Goal: Task Accomplishment & Management: Manage account settings

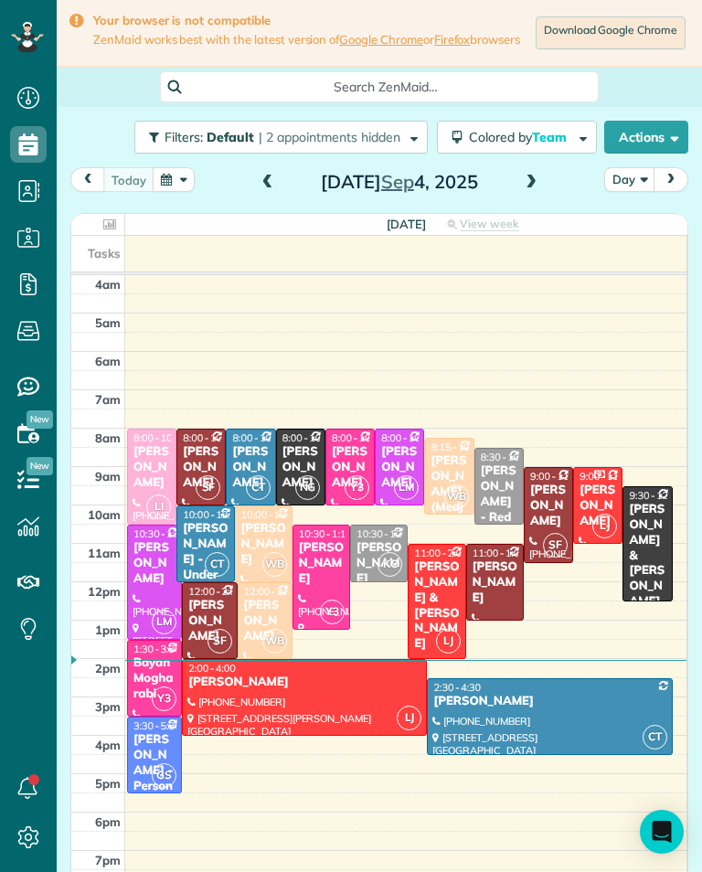
scroll to position [8, 8]
click at [523, 191] on span at bounding box center [531, 183] width 20 height 16
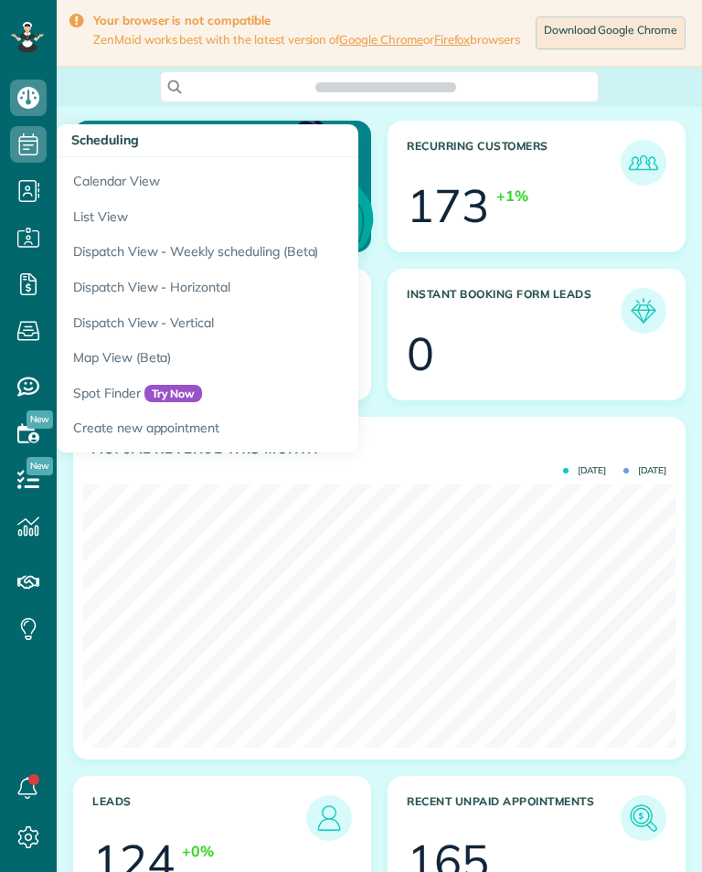
scroll to position [263, 592]
click at [219, 192] on link "Calendar View" at bounding box center [285, 178] width 457 height 42
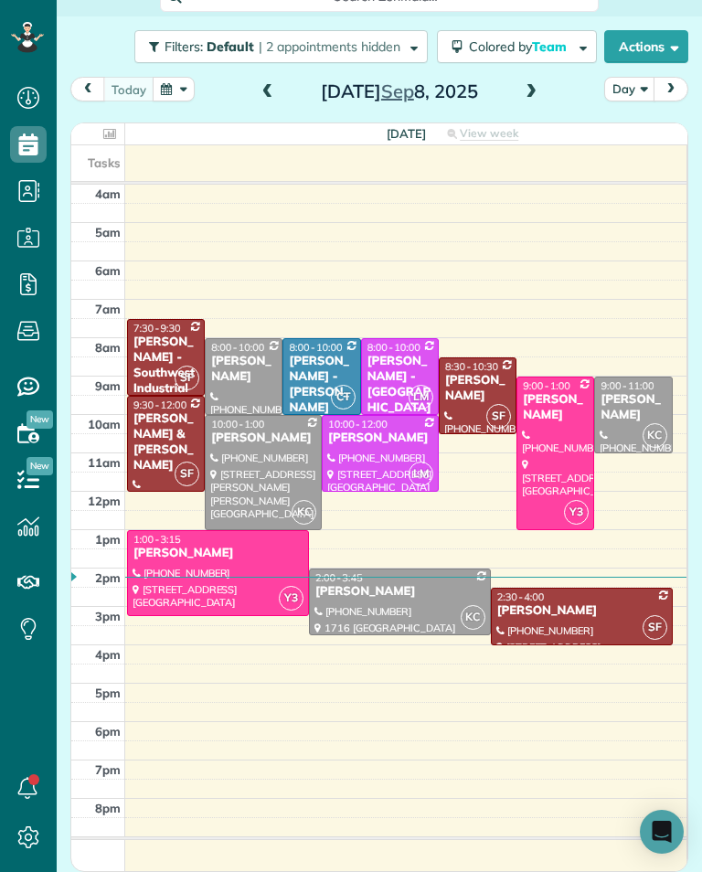
scroll to position [14, 0]
click at [535, 84] on span at bounding box center [531, 92] width 20 height 16
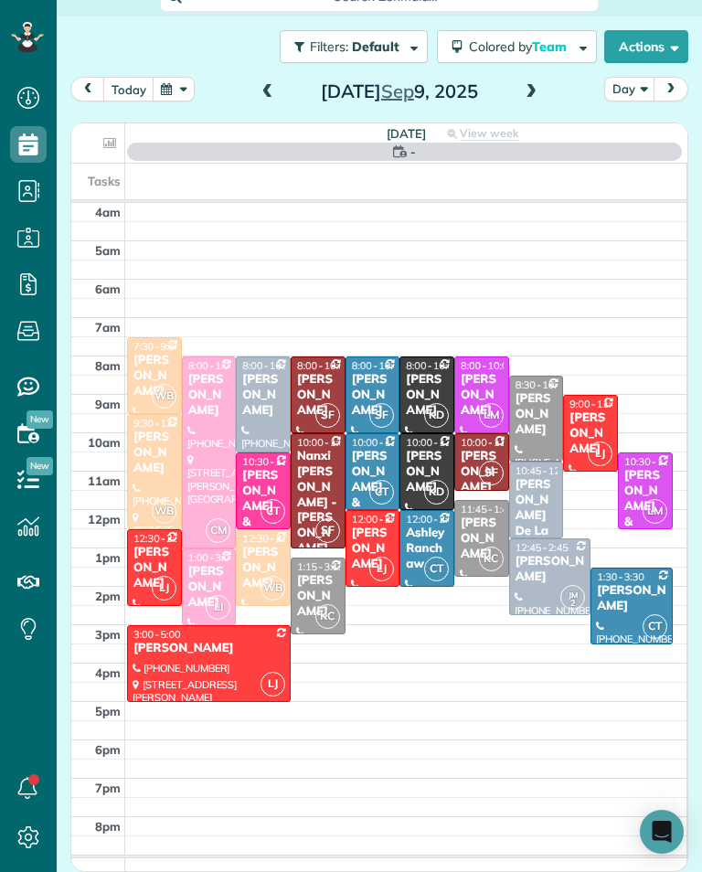
scroll to position [96, 0]
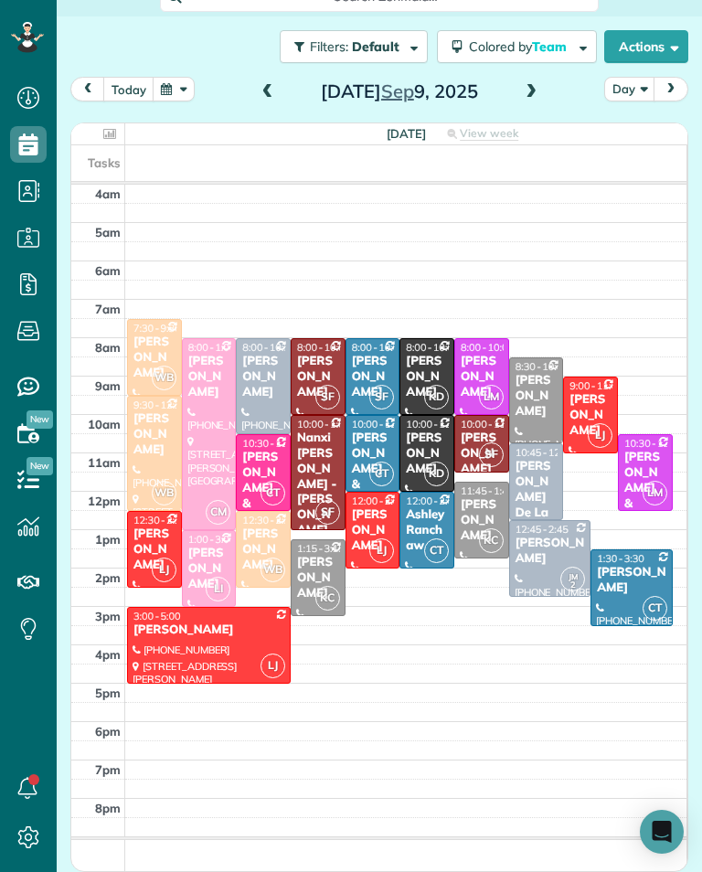
click at [167, 334] on div "Paul Wilamoski" at bounding box center [155, 357] width 44 height 47
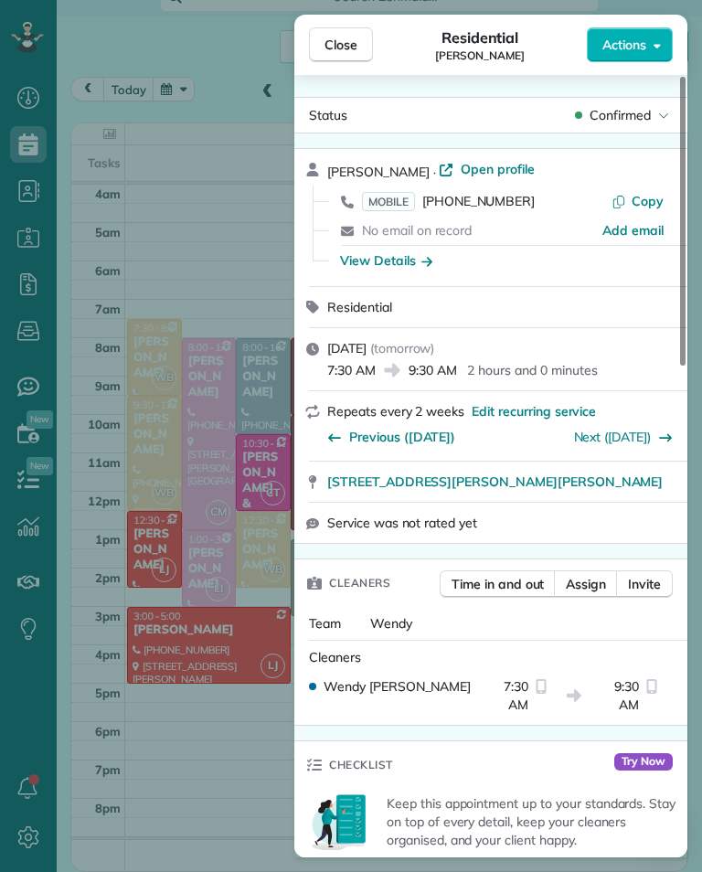
click at [207, 236] on div "Close Residential Paul Wilamoski Actions Status Confirmed Paul Wilamoski · Open…" at bounding box center [351, 436] width 702 height 872
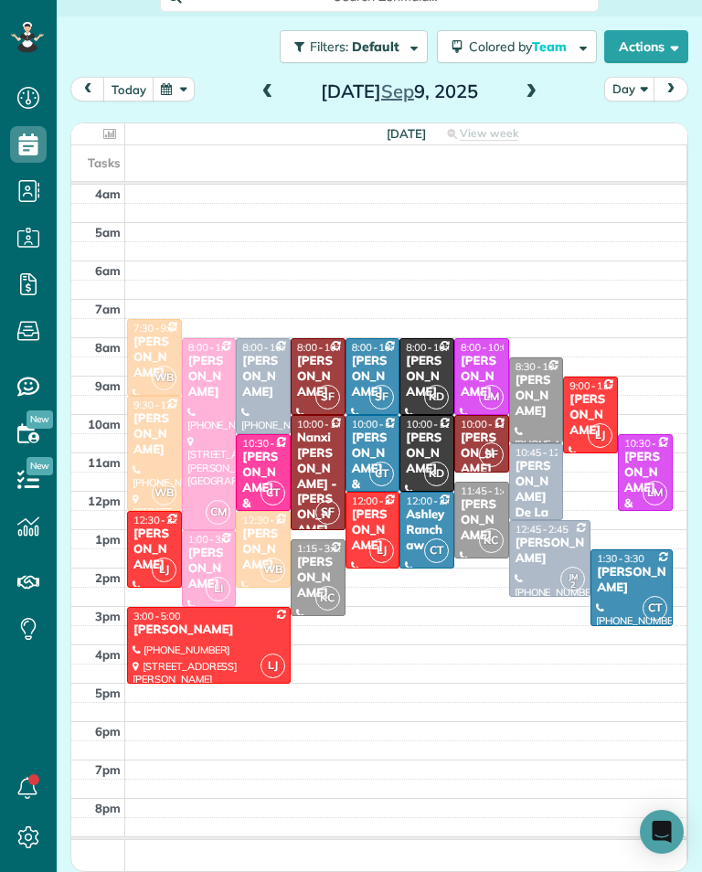
click at [600, 392] on div "Paula Kirchner" at bounding box center [590, 415] width 44 height 47
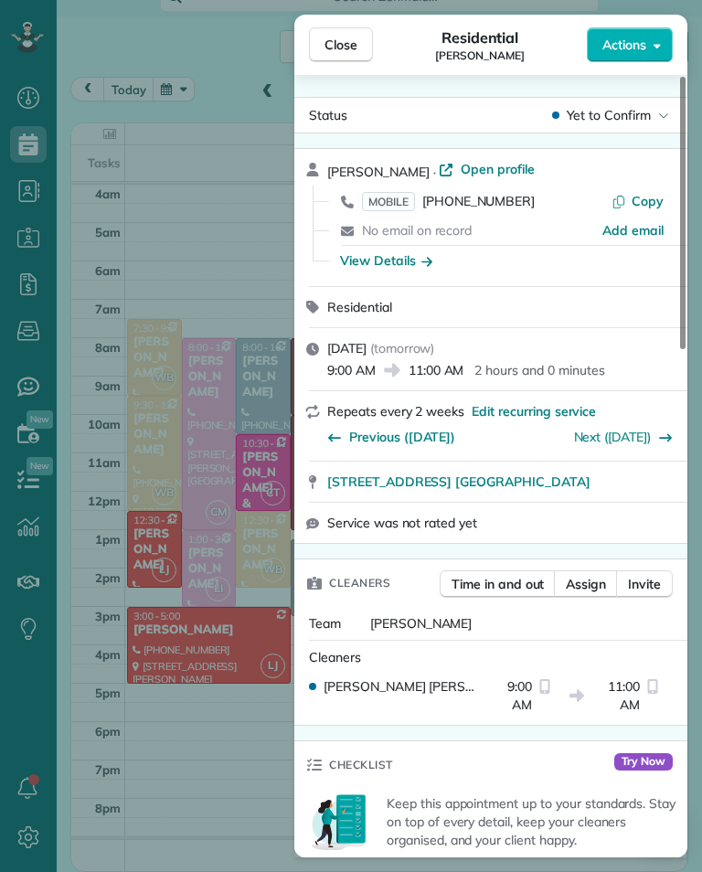
click at [164, 737] on div "Close Residential Paula Kirchner Actions Status Yet to Confirm Paula Kirchner ·…" at bounding box center [351, 436] width 702 height 872
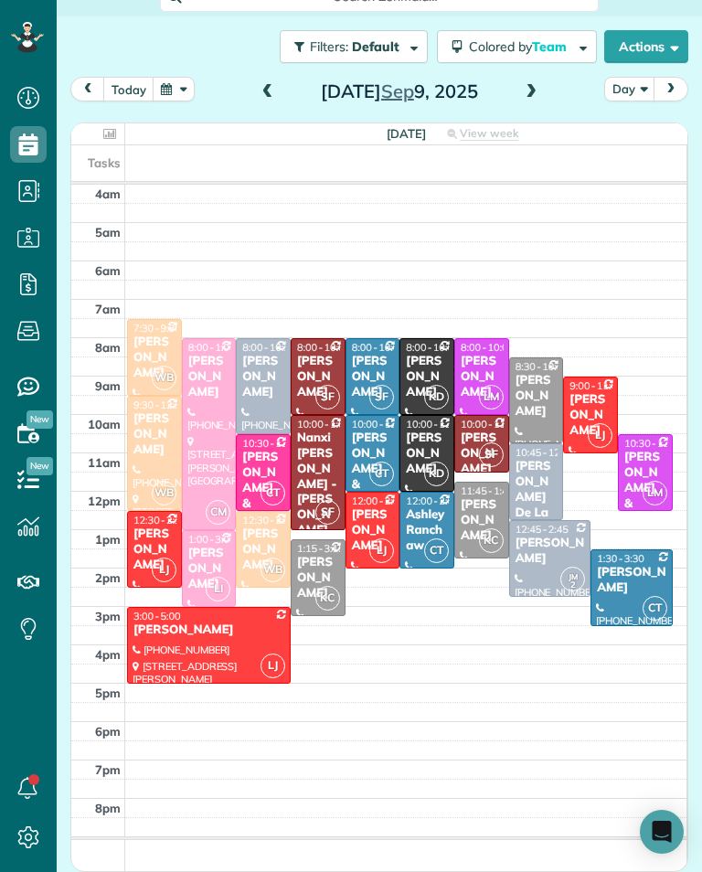
click at [185, 741] on td at bounding box center [406, 750] width 562 height 19
click at [382, 507] on div "Evan Pine" at bounding box center [373, 530] width 44 height 47
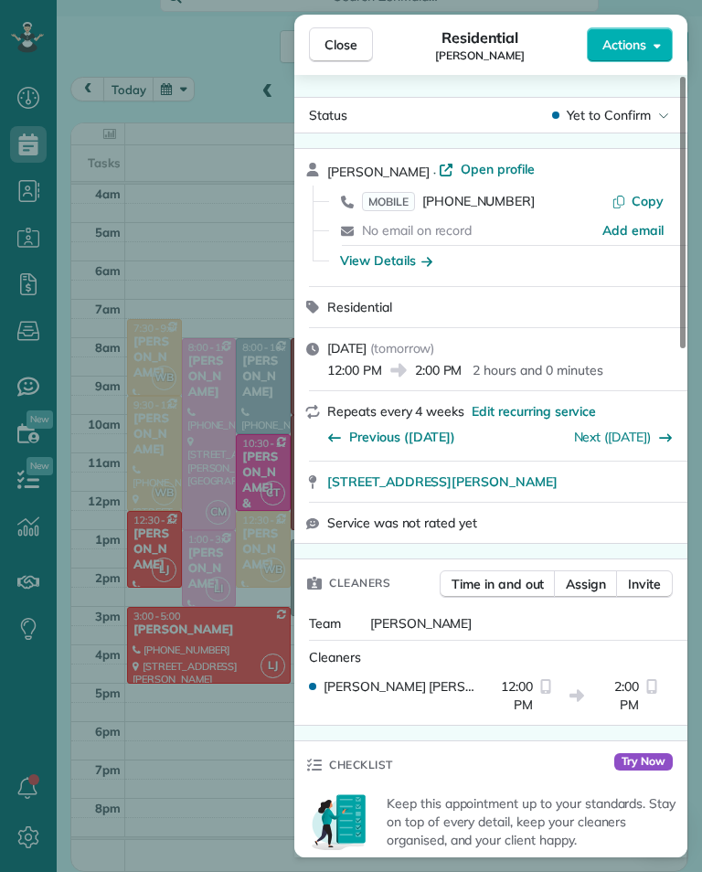
click at [395, 205] on span "MOBILE" at bounding box center [388, 201] width 53 height 19
click at [259, 239] on div "Close Residential Evan Pine Actions Status Yet to Confirm Evan Pine · Open prof…" at bounding box center [351, 436] width 702 height 872
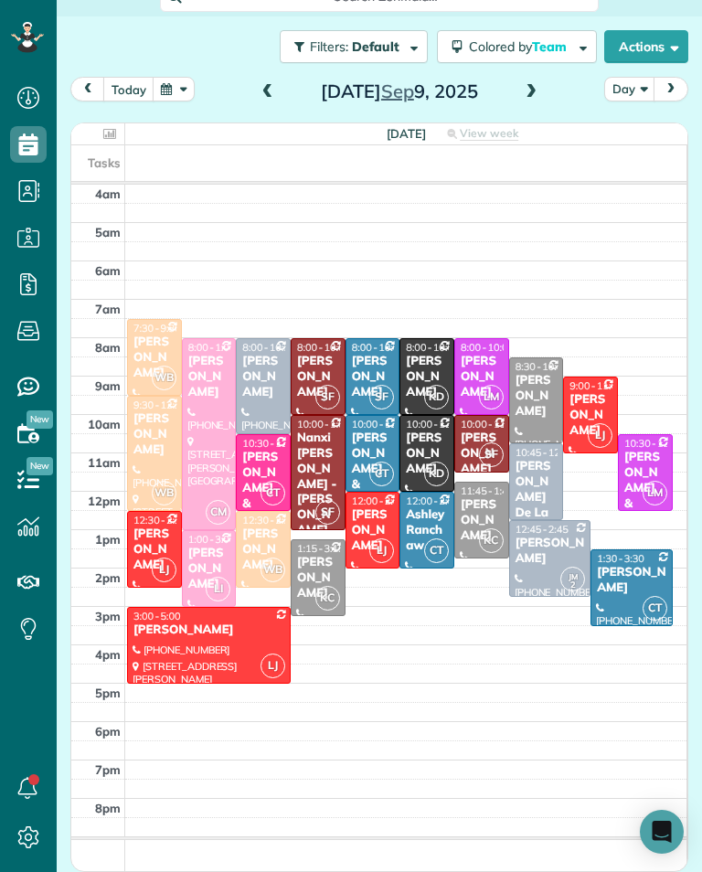
click at [151, 526] on div "Ethan Mendelson" at bounding box center [155, 549] width 44 height 47
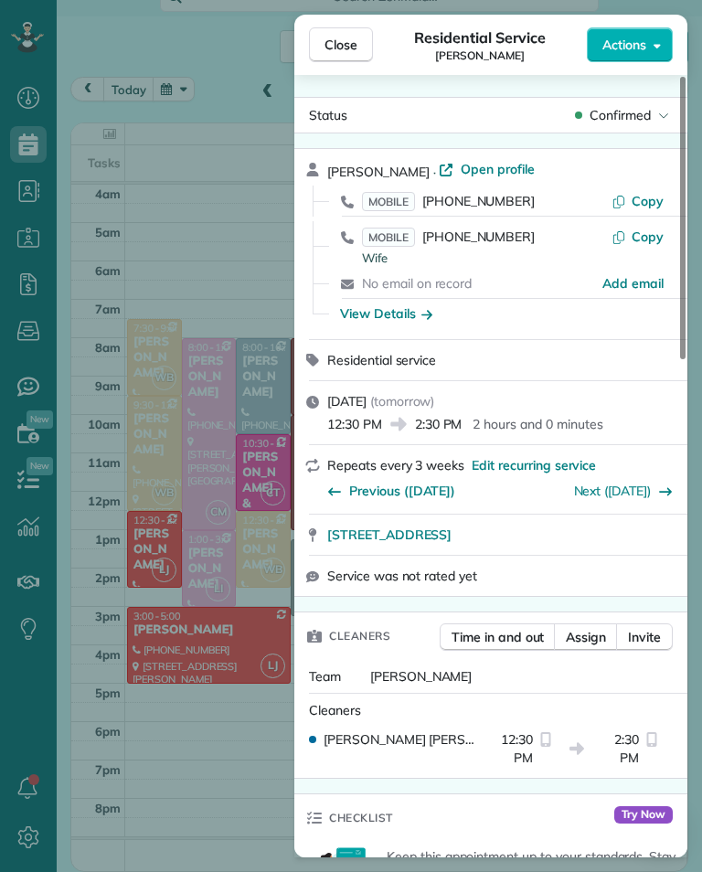
scroll to position [900, 57]
click at [177, 667] on div "Close Residential Service Ethan Mendelson Actions Status Confirmed Ethan Mendel…" at bounding box center [351, 436] width 702 height 872
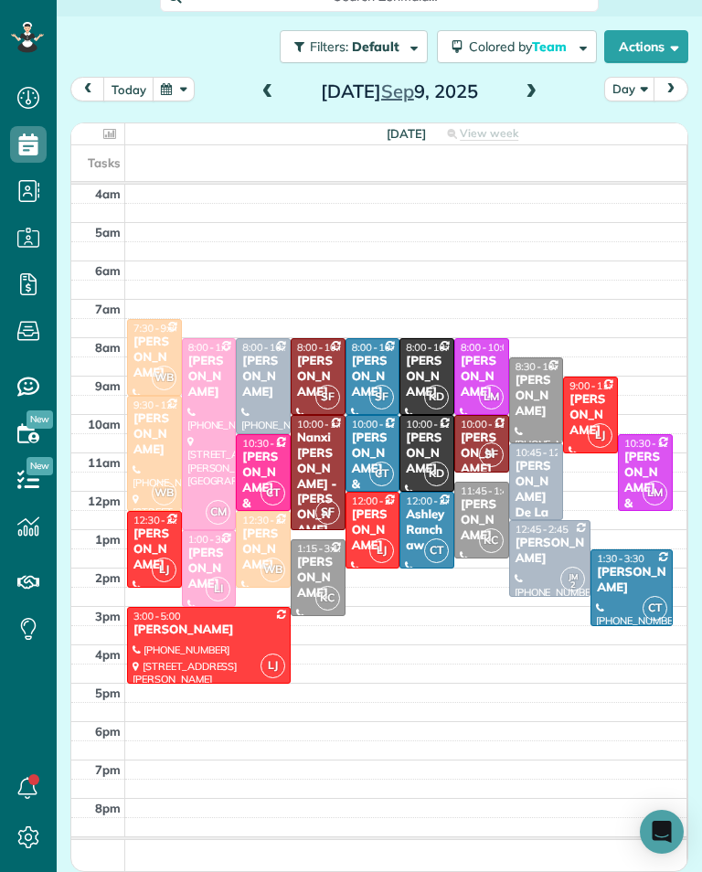
click at [332, 48] on button "Filters: Default | 2 appointments hidden" at bounding box center [354, 46] width 148 height 33
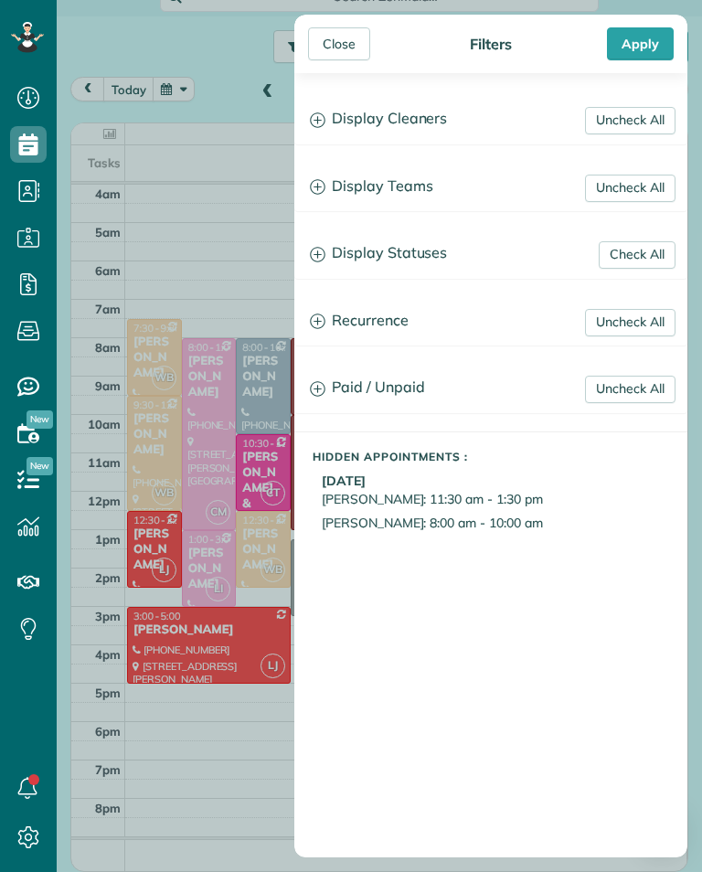
click at [215, 258] on div "Close Filters Apply Uncheck All Display Cleaners Gilma Sante Johanna Martinez K…" at bounding box center [351, 436] width 702 height 872
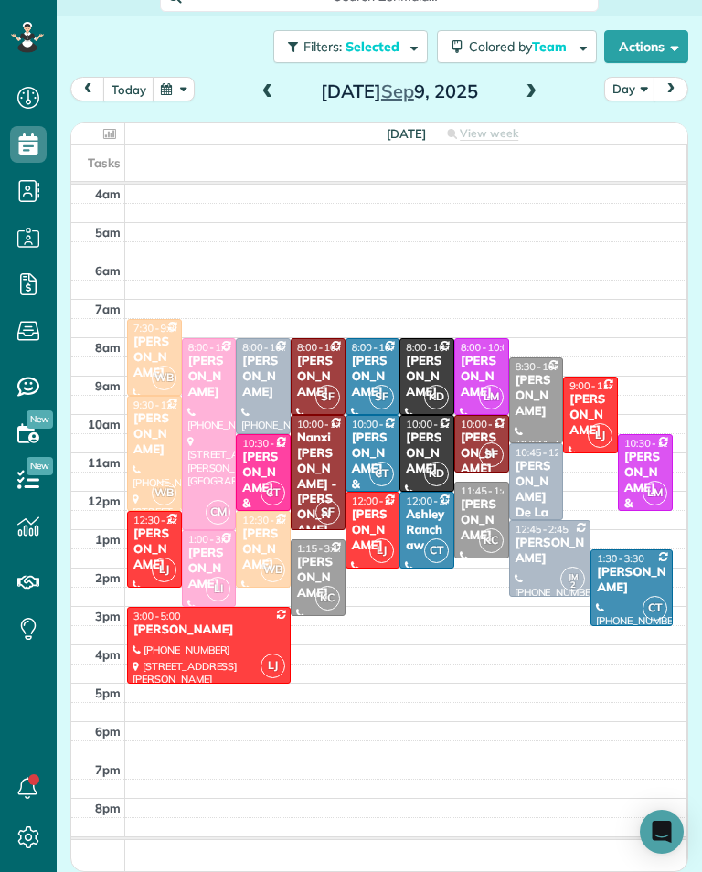
click at [198, 622] on div "Sharon Baum" at bounding box center [209, 630] width 153 height 16
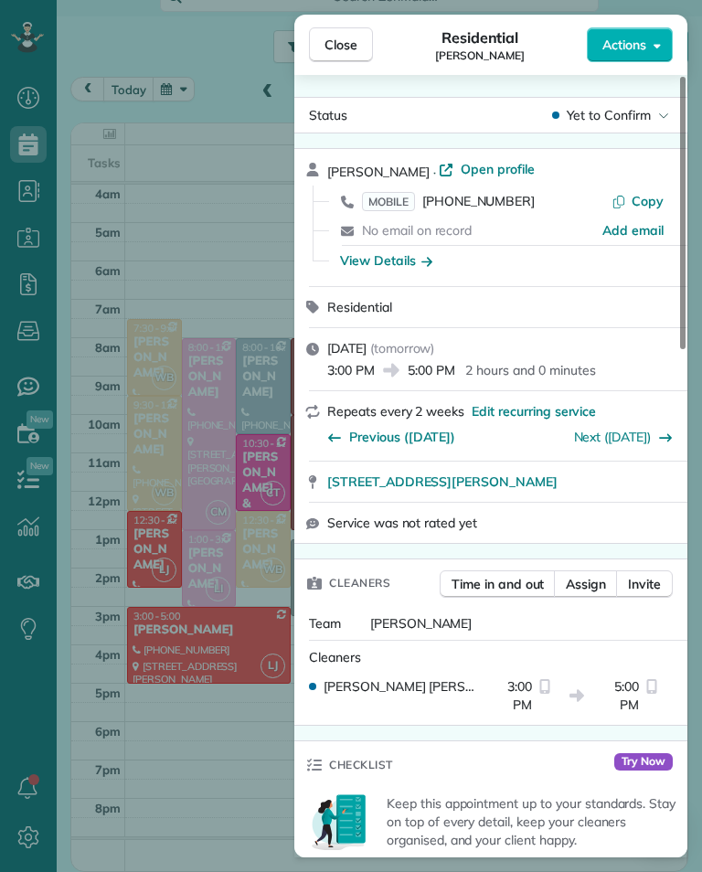
click at [395, 194] on span "MOBILE" at bounding box center [388, 201] width 53 height 19
click at [249, 502] on div "Close Residential Sharon Baum Actions Status Yet to Confirm Sharon Baum · Open …" at bounding box center [351, 436] width 702 height 872
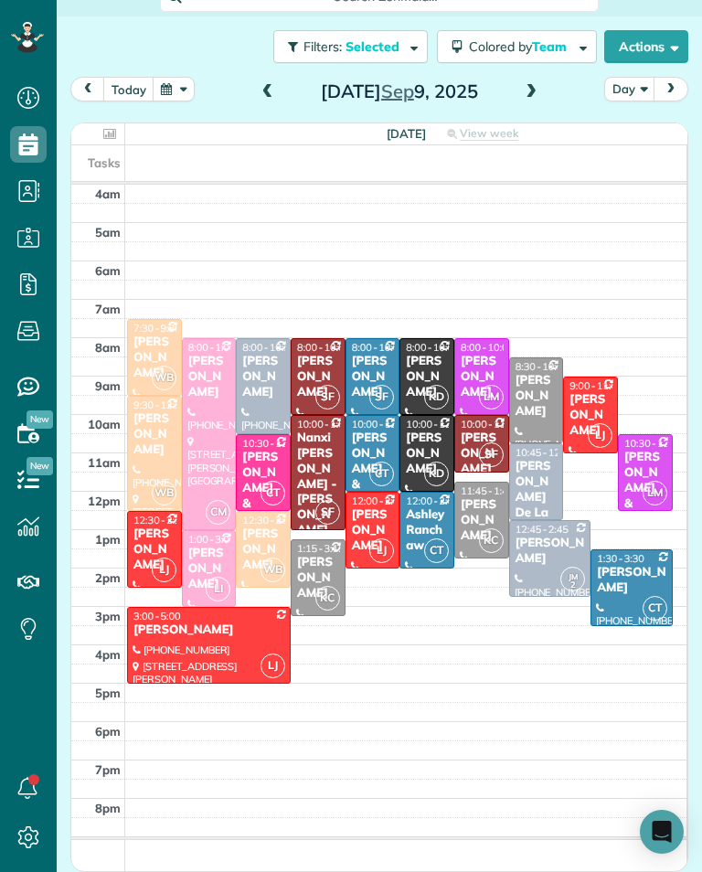
click at [237, 722] on td at bounding box center [406, 731] width 562 height 19
click at [586, 396] on div "Paula Kirchner" at bounding box center [590, 415] width 44 height 47
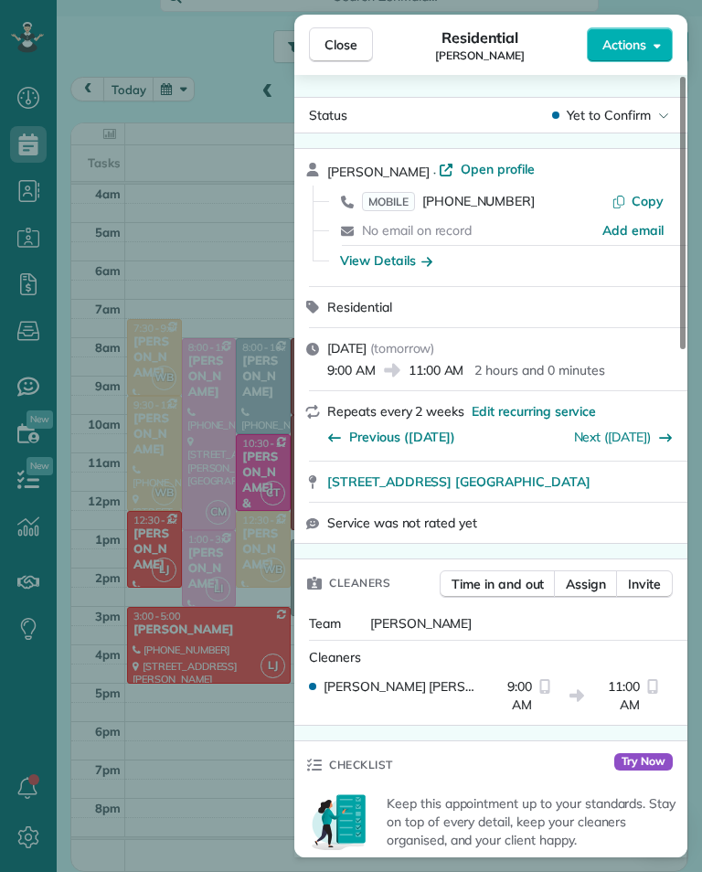
click at [387, 197] on span "MOBILE" at bounding box center [388, 201] width 53 height 19
click at [231, 217] on div "Close Residential Paula Kirchner Actions Status Yet to Confirm Paula Kirchner ·…" at bounding box center [351, 436] width 702 height 872
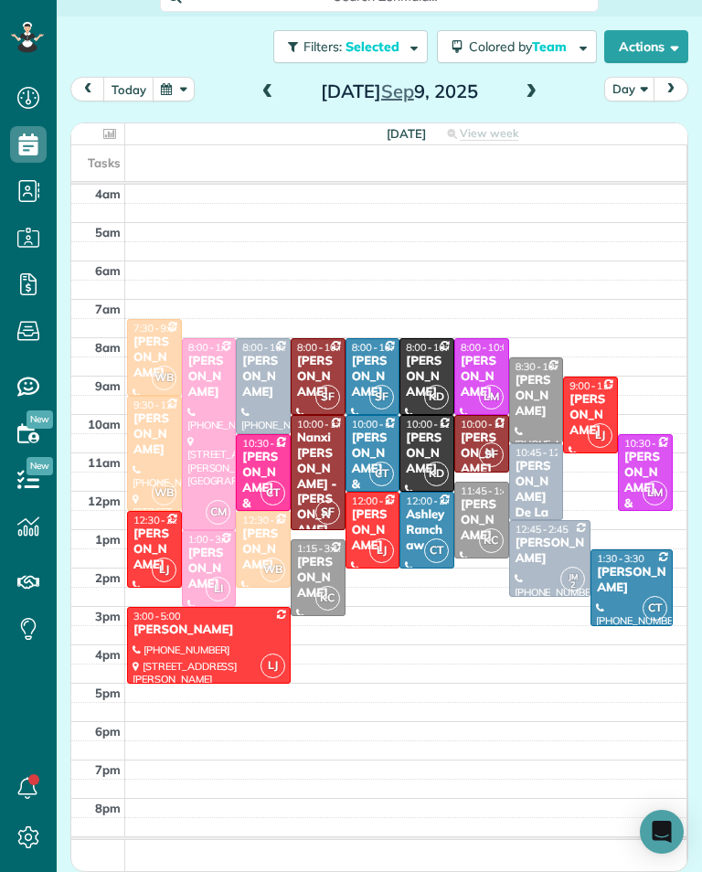
click at [226, 428] on div at bounding box center [209, 434] width 53 height 190
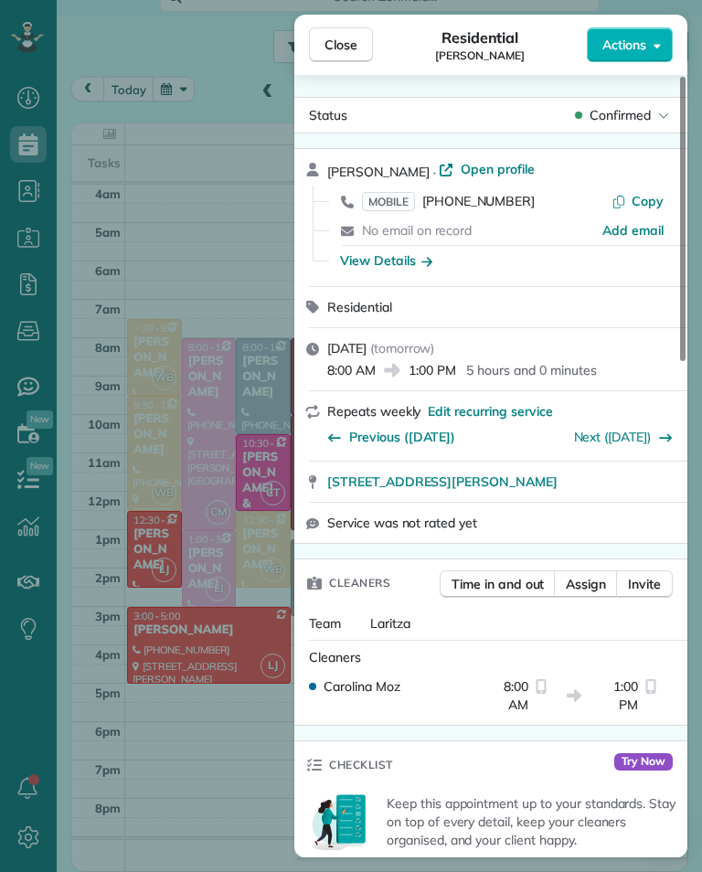
click at [398, 194] on span "MOBILE" at bounding box center [388, 201] width 53 height 19
click at [225, 606] on div "Close Residential Marie Kuehne Actions Status Confirmed Marie Kuehne · Open pro…" at bounding box center [351, 436] width 702 height 872
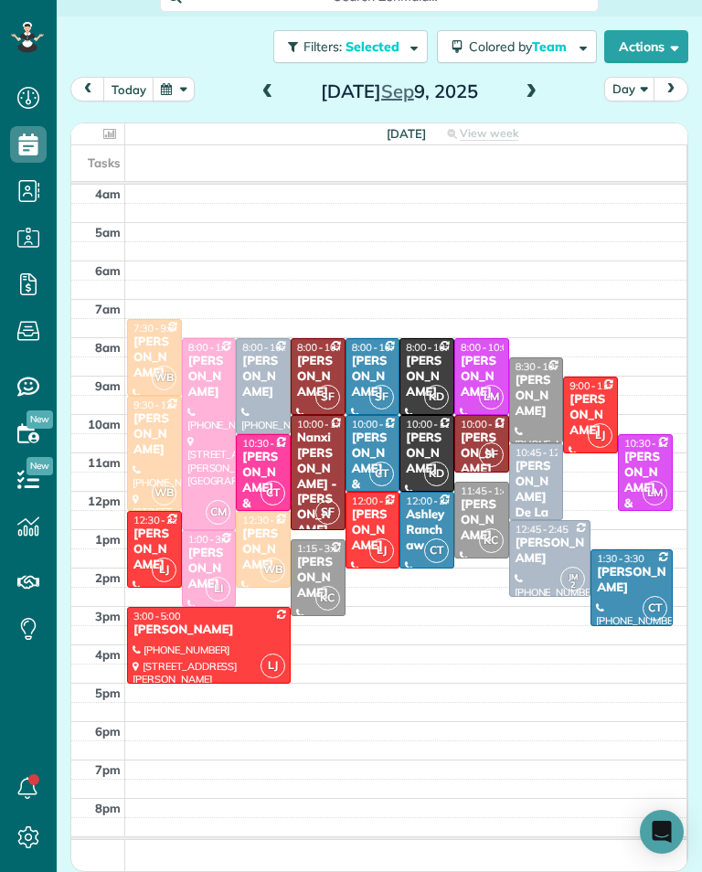
click at [217, 546] on div "Kaye Switzer" at bounding box center [209, 569] width 44 height 47
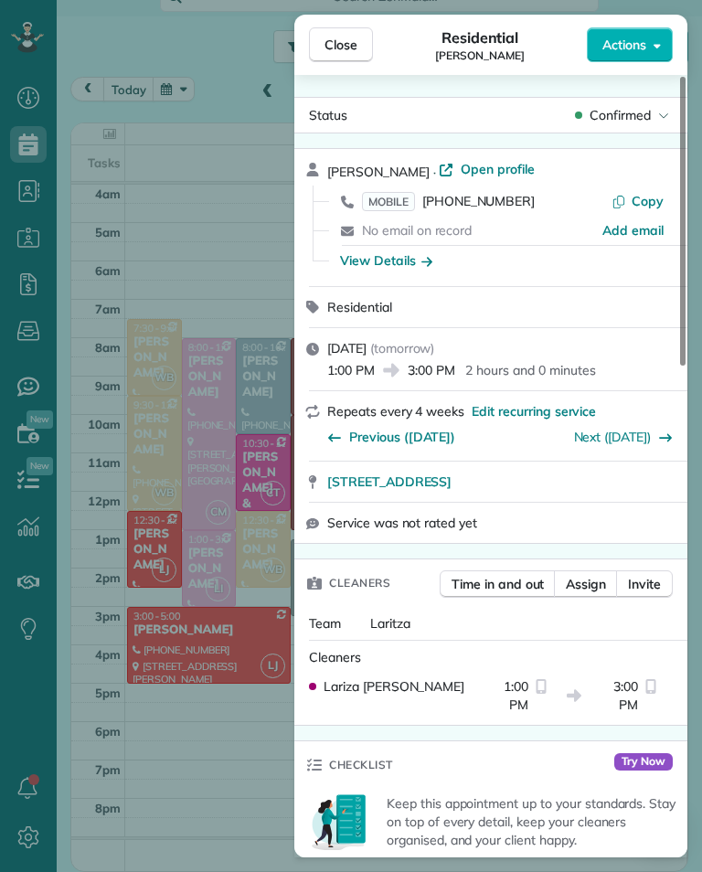
click at [384, 207] on span "MOBILE" at bounding box center [388, 201] width 53 height 19
click at [251, 761] on div "Close Residential Kaye Switzer Actions Status Confirmed Kaye Switzer · Open pro…" at bounding box center [351, 436] width 702 height 872
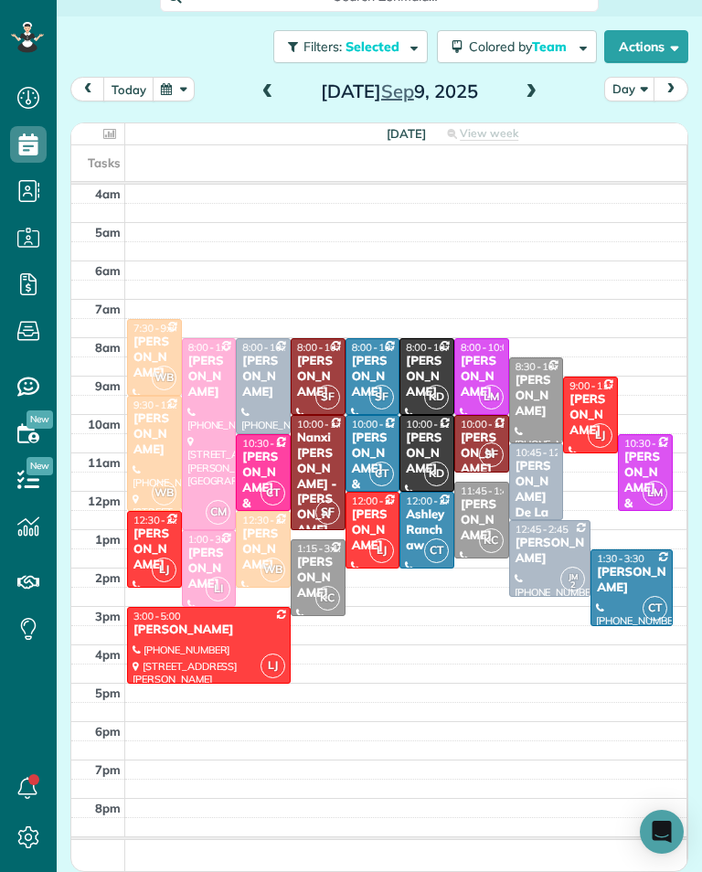
click at [322, 542] on span "1:15 - 3:15" at bounding box center [321, 548] width 48 height 13
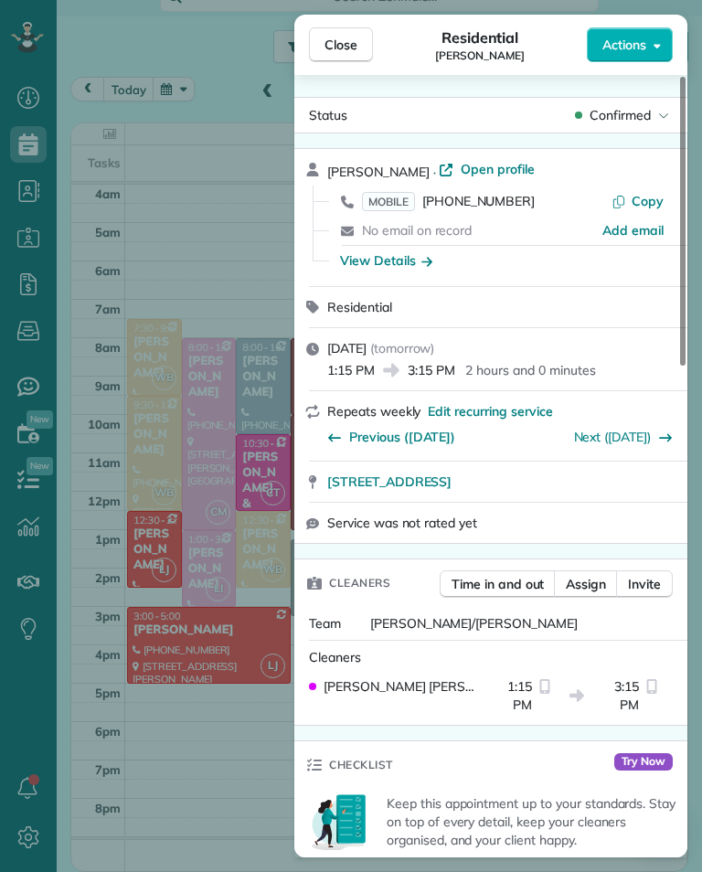
click at [378, 203] on span "MOBILE" at bounding box center [388, 201] width 53 height 19
click at [209, 798] on div "Close Residential Mark Ransom Actions Status Confirmed Mark Ransom · Open profi…" at bounding box center [351, 436] width 702 height 872
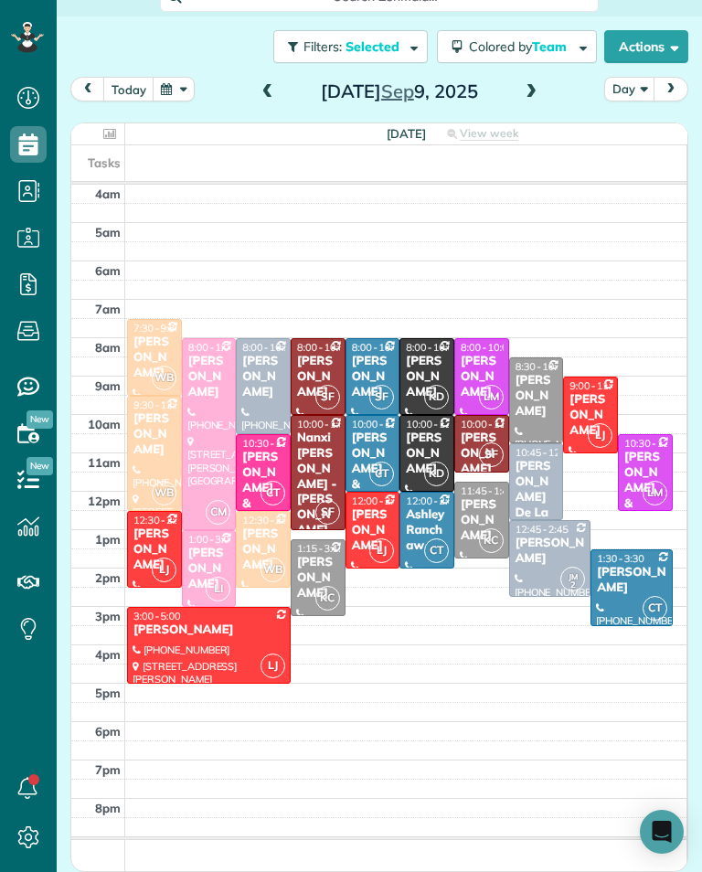
scroll to position [900, 57]
click at [331, 419] on span "10:00 - 1:00" at bounding box center [323, 424] width 53 height 13
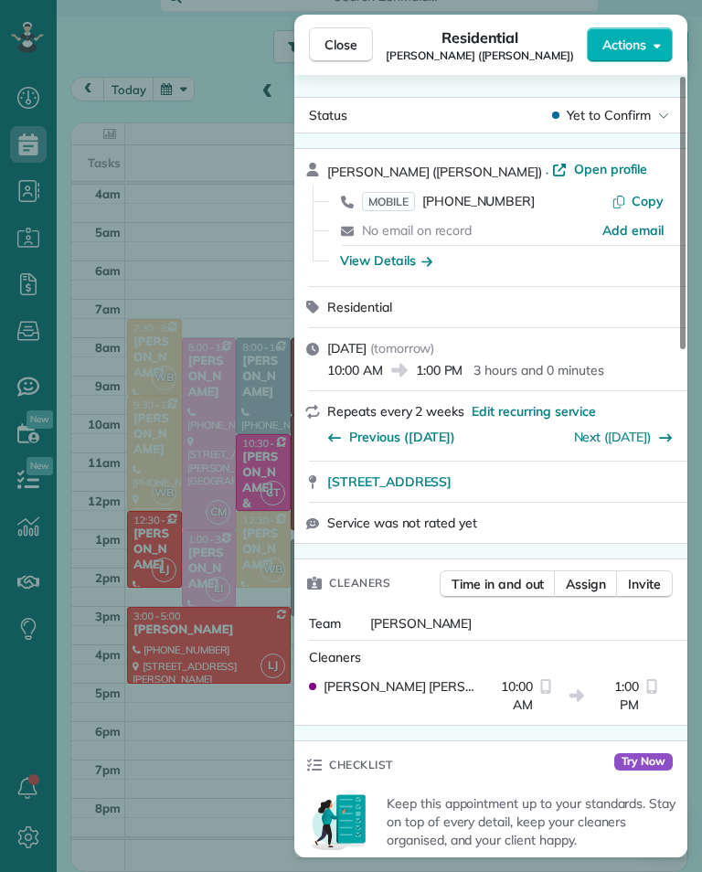
click at [396, 197] on span "MOBILE" at bounding box center [388, 201] width 53 height 19
click at [214, 774] on div "Close Residential Nanxi Liu (Alex Ross) Actions Status Yet to Confirm Nanxi Liu…" at bounding box center [351, 436] width 702 height 872
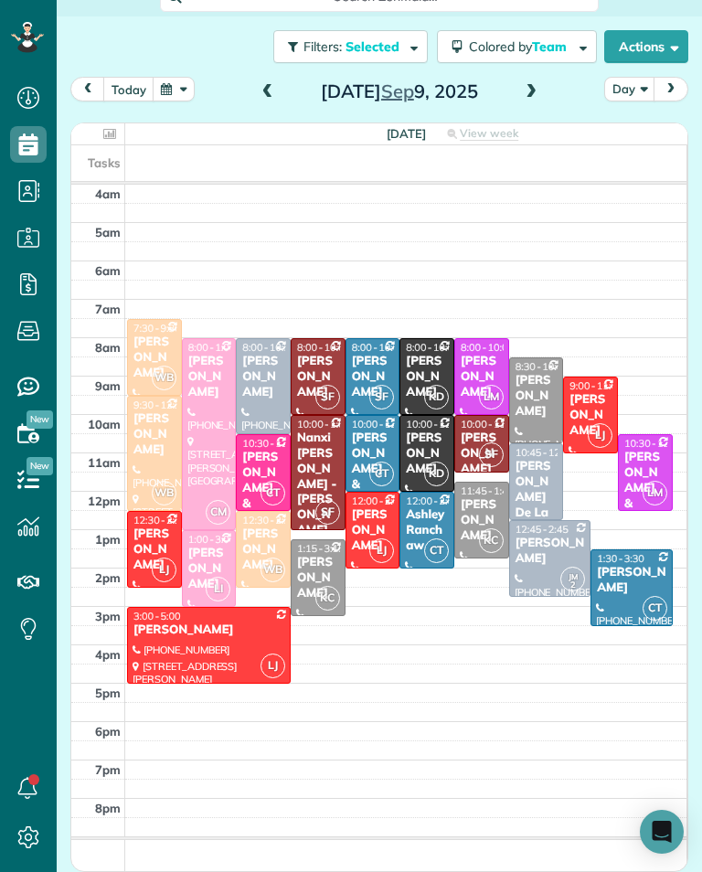
click at [239, 799] on td at bounding box center [406, 808] width 562 height 19
click at [439, 354] on div "Anne Stevenson" at bounding box center [427, 377] width 44 height 47
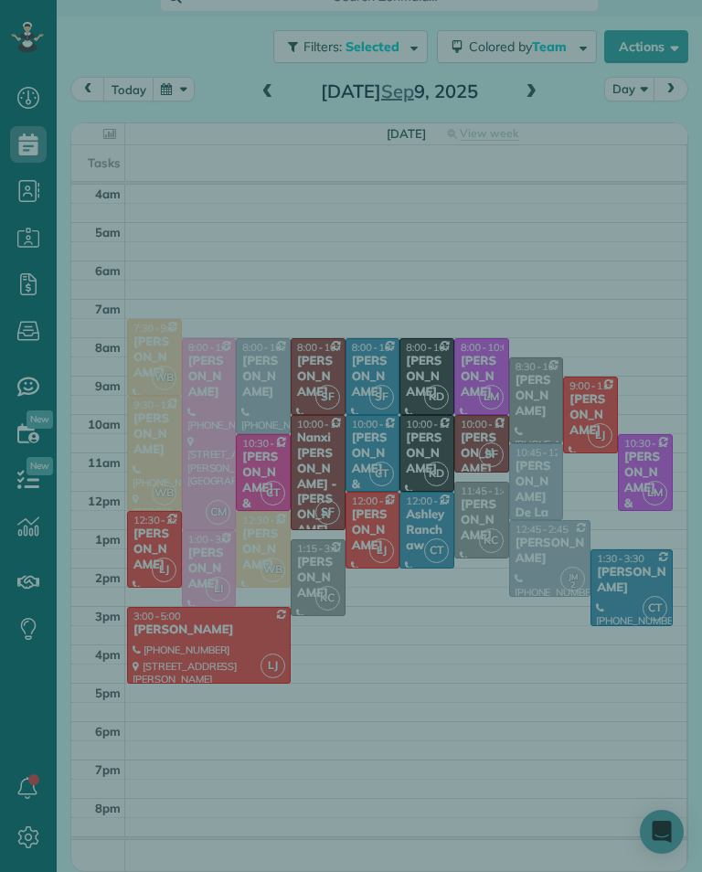
click at [427, 360] on span at bounding box center [441, 358] width 228 height 11
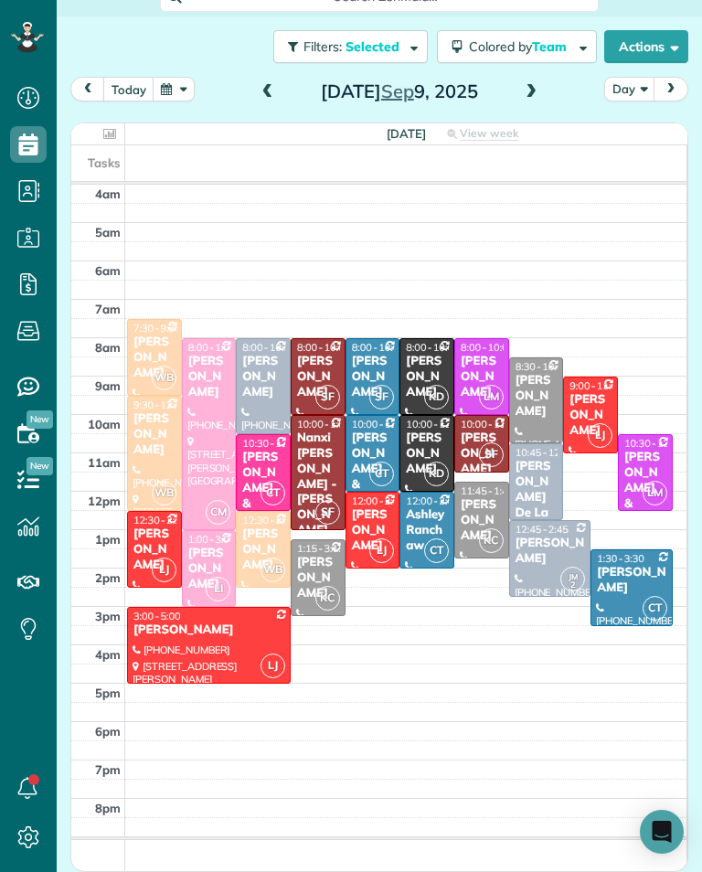
click at [432, 354] on div "Anne Stevenson" at bounding box center [427, 377] width 44 height 47
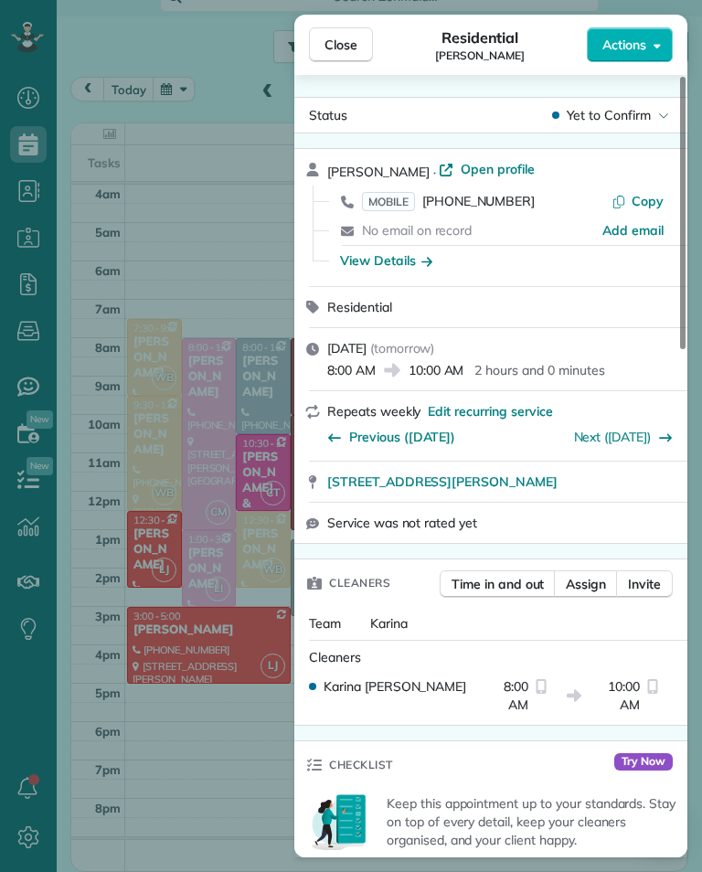
click at [217, 198] on div "Close Residential Anne Stevenson Actions Status Yet to Confirm Anne Stevenson ·…" at bounding box center [351, 436] width 702 height 872
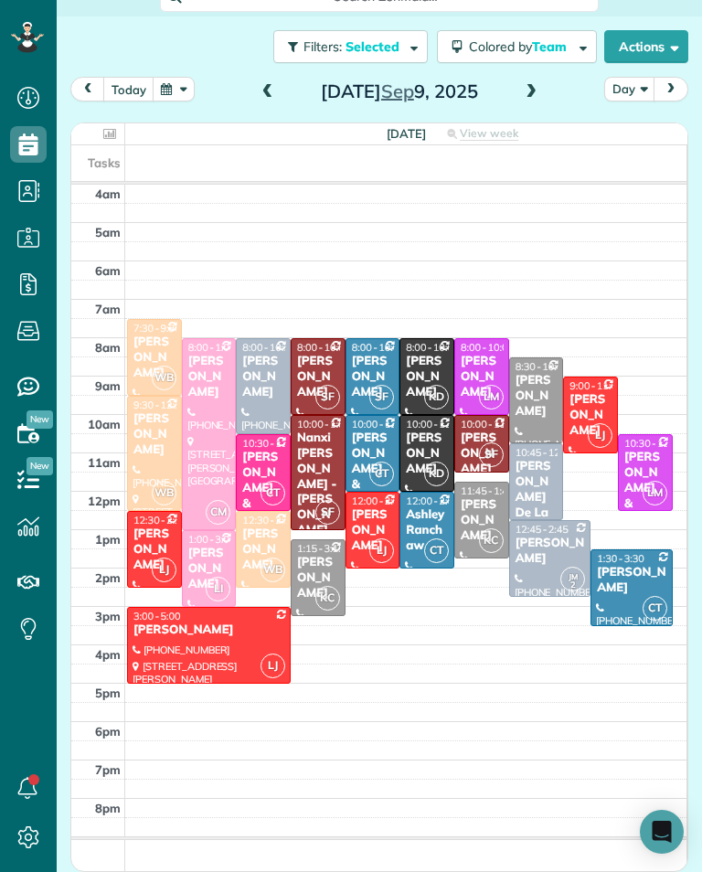
scroll to position [900, 57]
click at [411, 80] on span "Sep" at bounding box center [397, 91] width 33 height 23
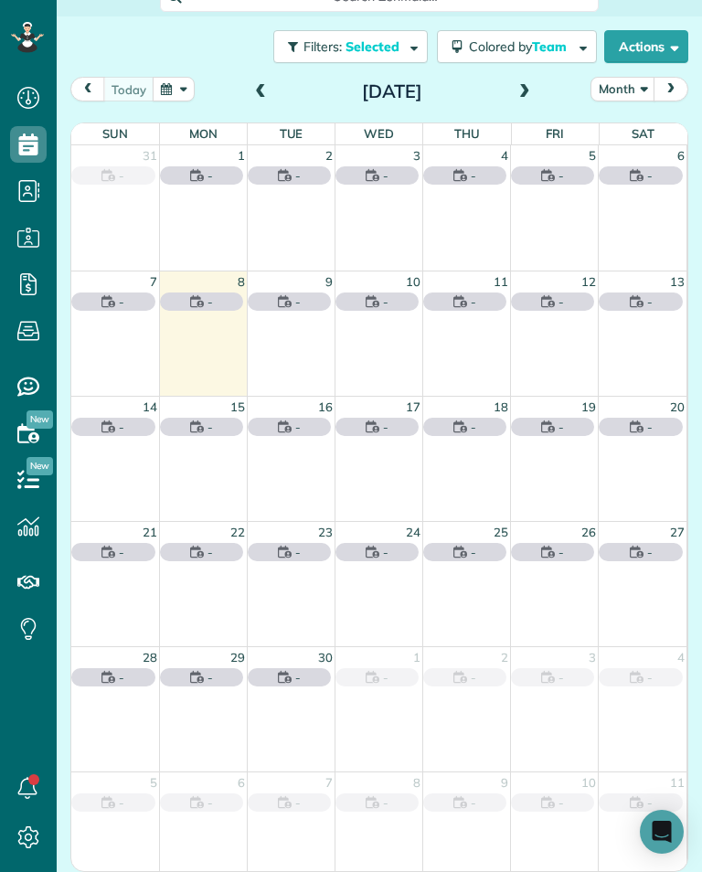
click at [528, 84] on span at bounding box center [524, 92] width 20 height 16
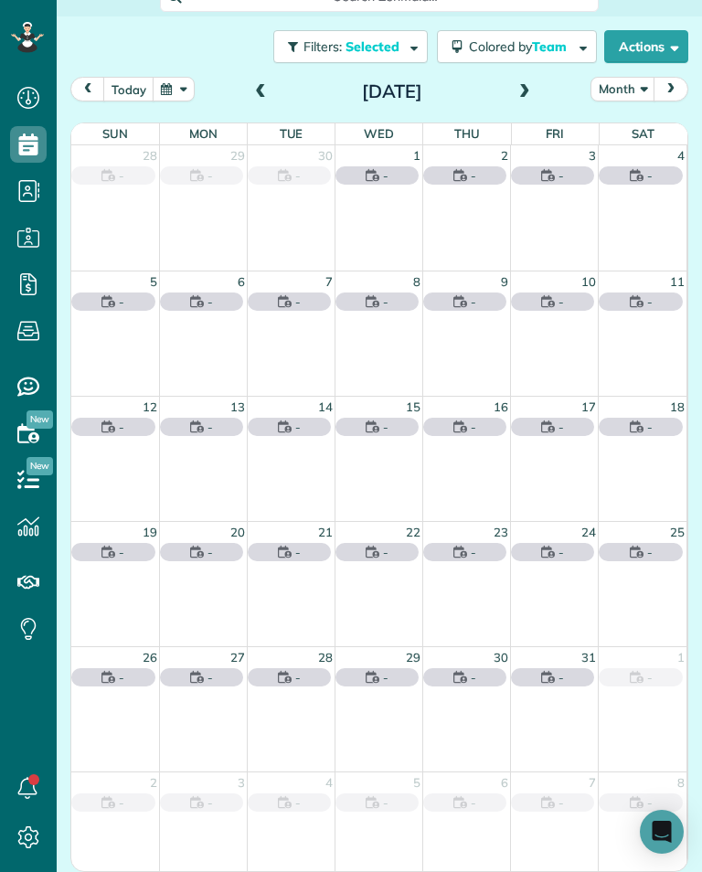
click at [132, 85] on button "today" at bounding box center [128, 89] width 51 height 25
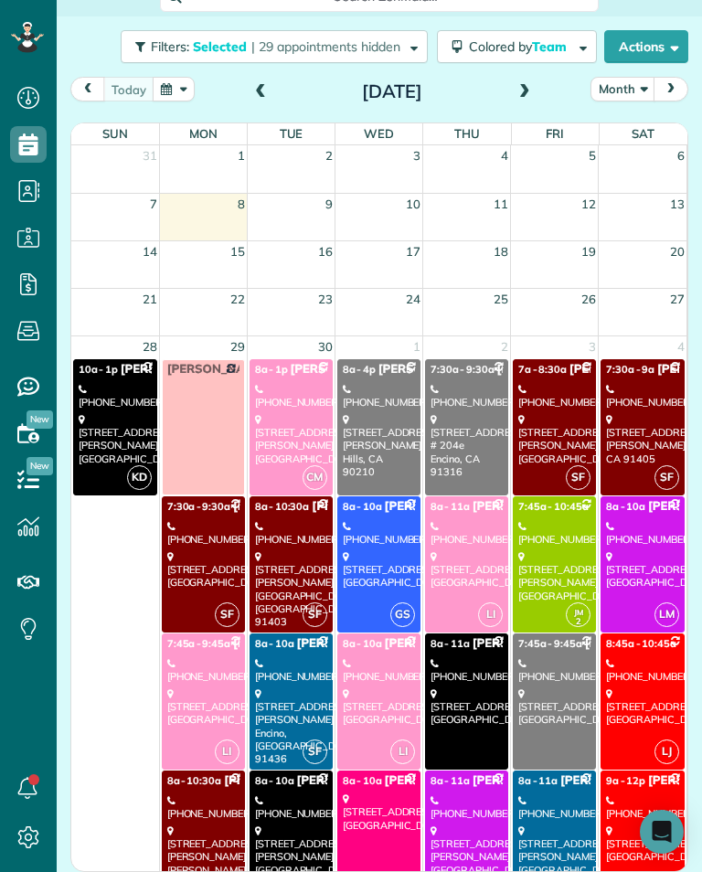
click at [642, 78] on button "Month" at bounding box center [622, 89] width 65 height 25
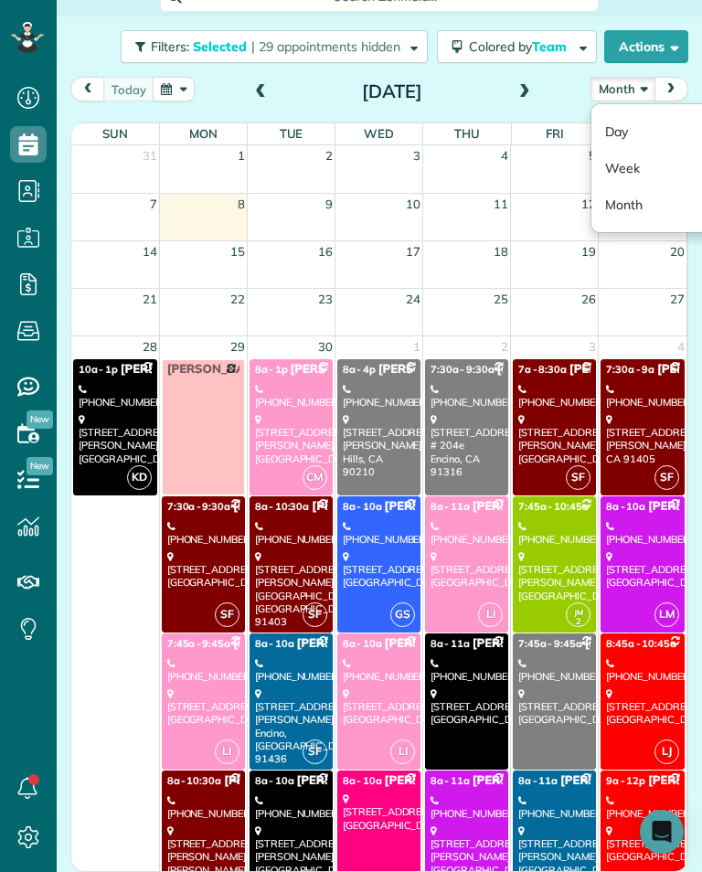
click at [634, 87] on button "Month" at bounding box center [622, 89] width 65 height 25
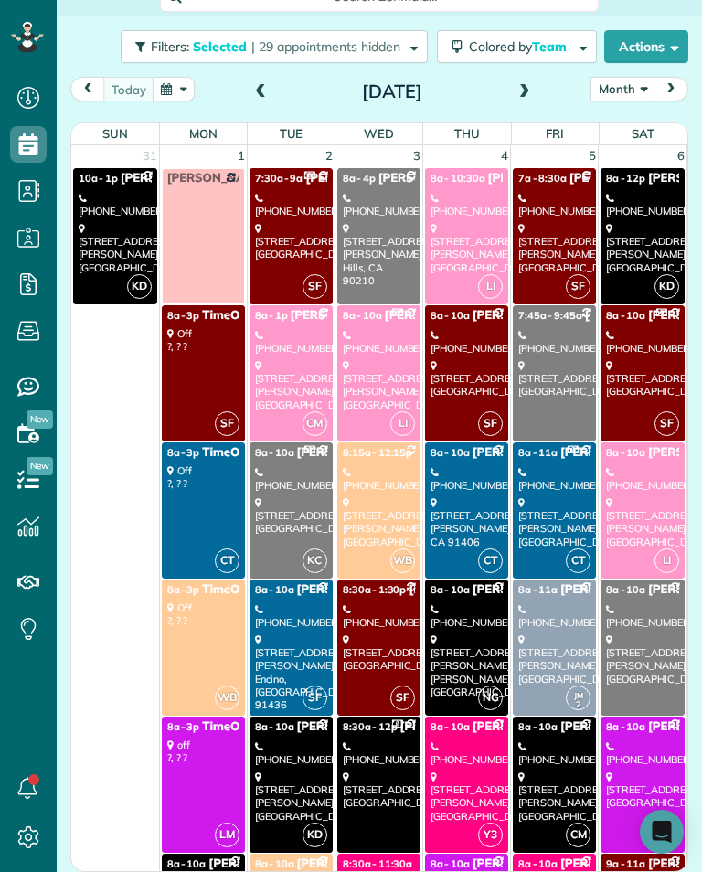
click at [624, 127] on th "Sat" at bounding box center [643, 133] width 88 height 21
click at [626, 81] on button "Month" at bounding box center [622, 89] width 65 height 25
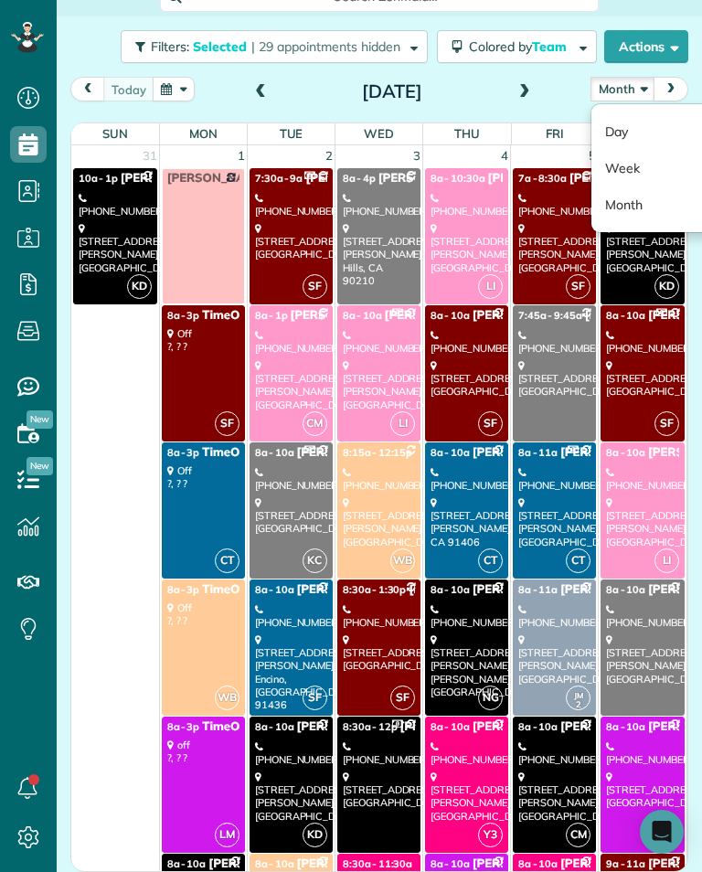
click at [631, 120] on link "Day" at bounding box center [663, 131] width 144 height 37
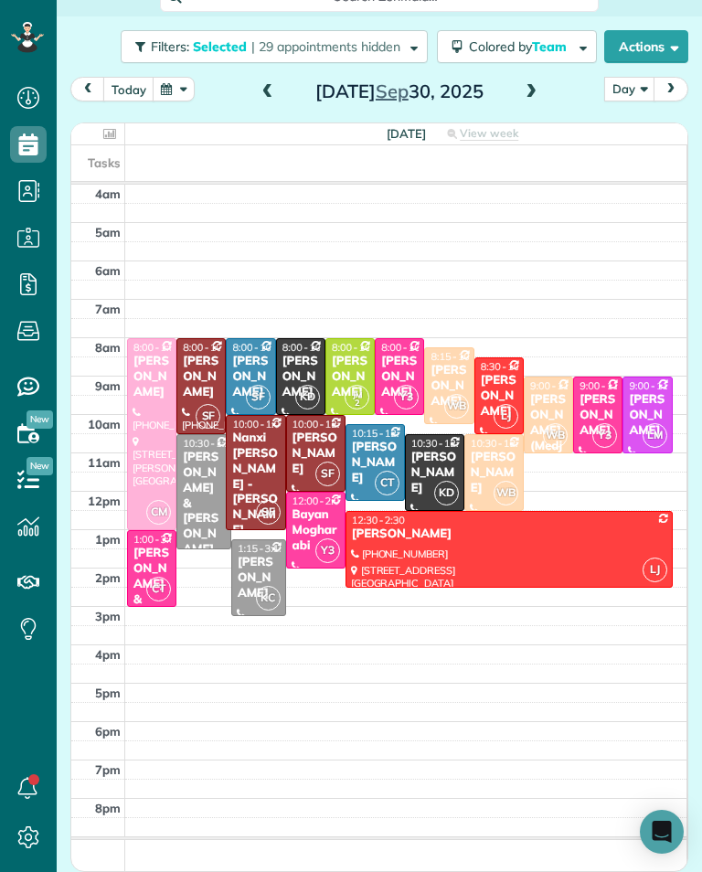
click at [262, 104] on span at bounding box center [268, 92] width 20 height 27
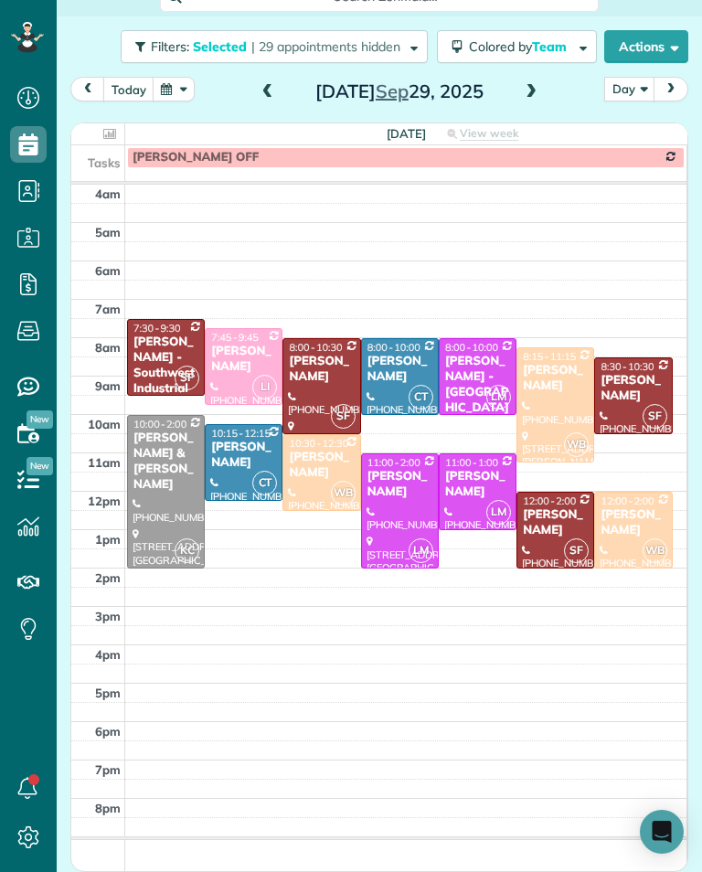
click at [274, 98] on span at bounding box center [268, 92] width 20 height 16
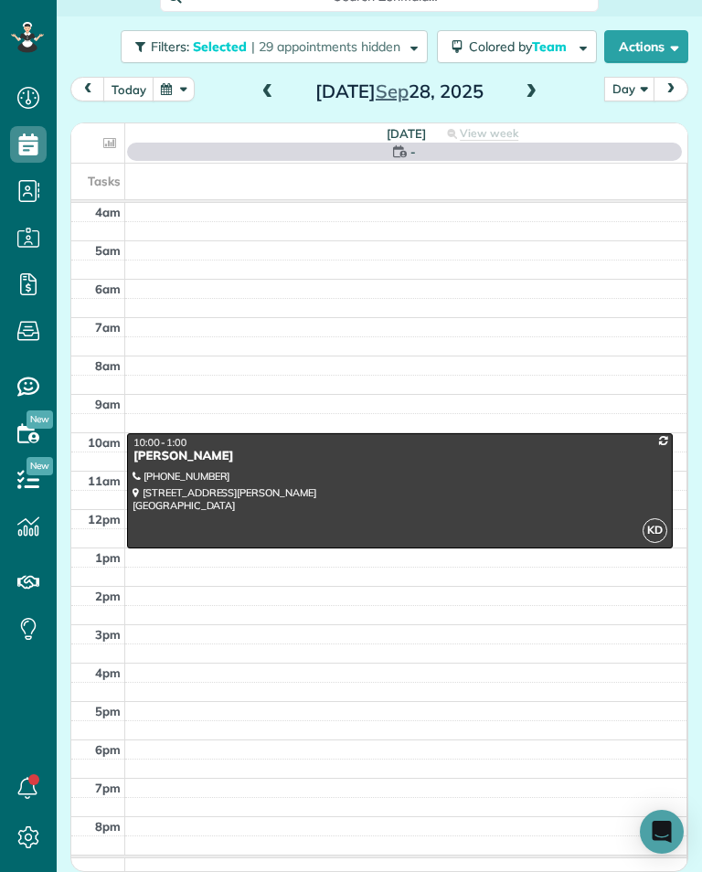
click at [274, 99] on span at bounding box center [268, 92] width 20 height 16
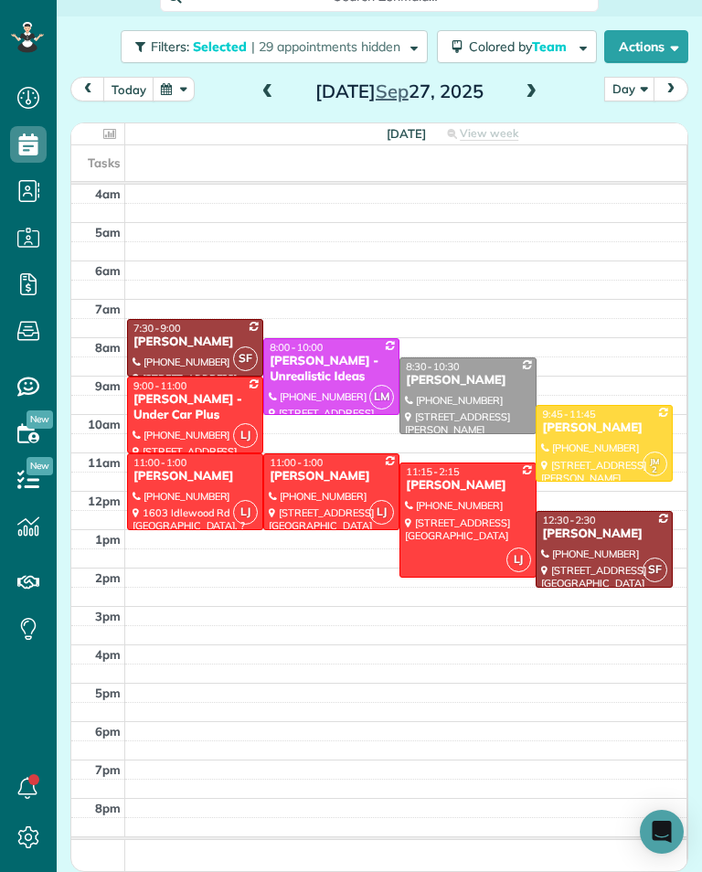
click at [260, 103] on span at bounding box center [268, 92] width 20 height 27
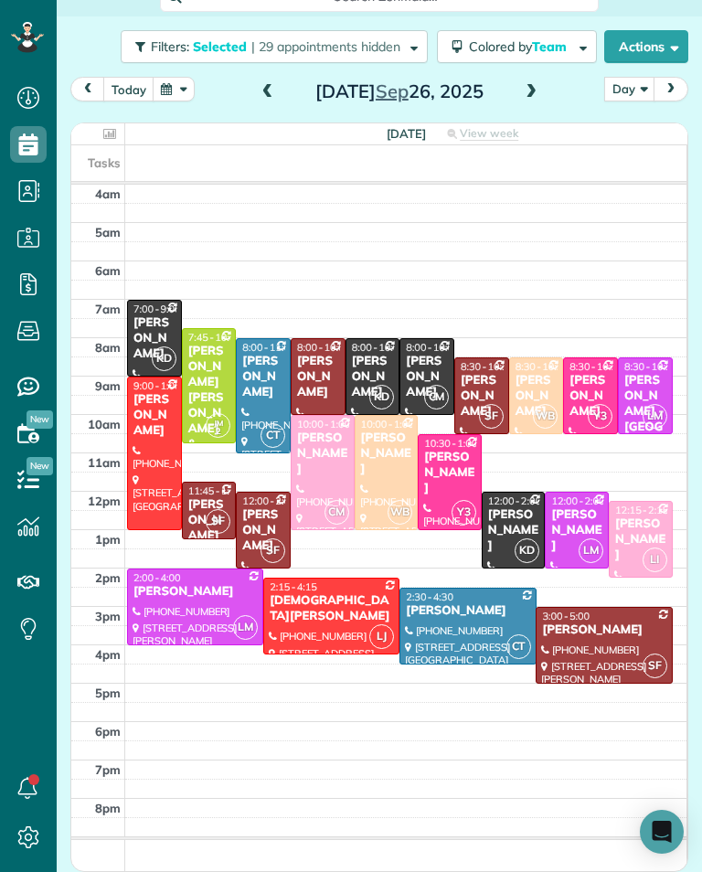
click at [261, 94] on span at bounding box center [268, 92] width 20 height 16
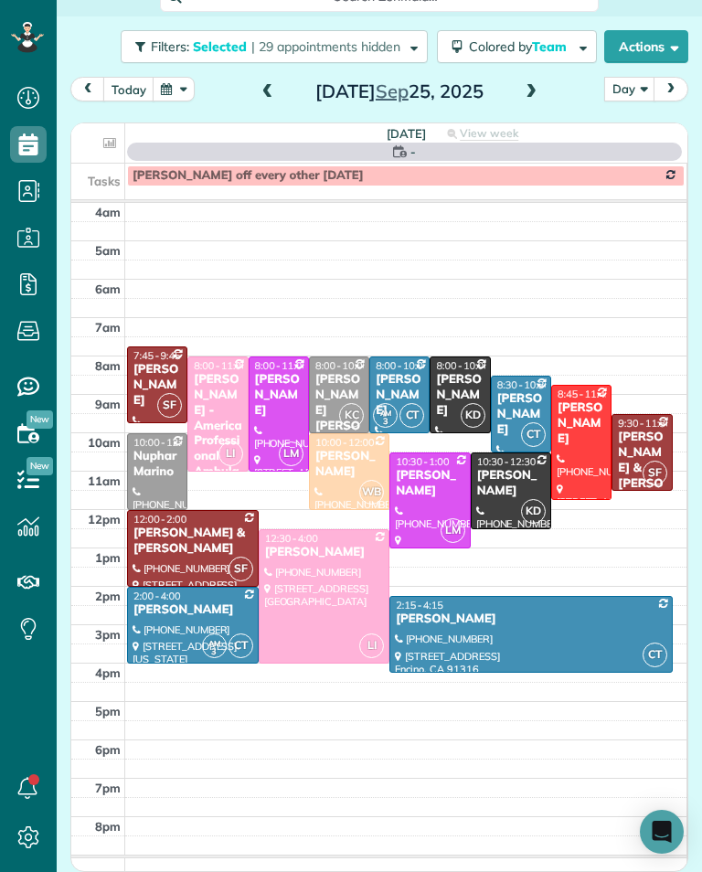
click at [258, 98] on span at bounding box center [268, 92] width 20 height 16
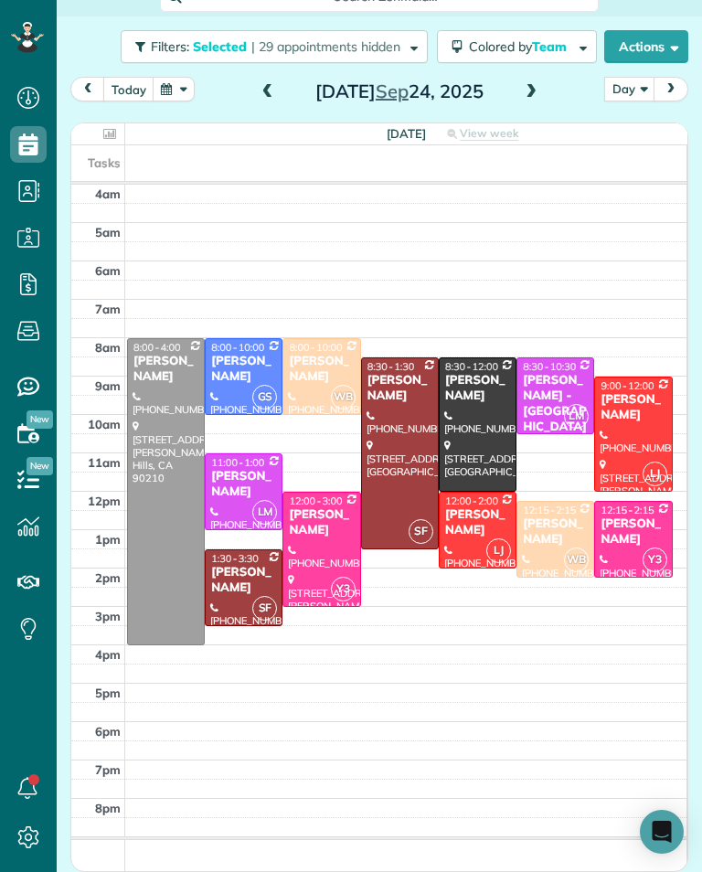
click at [267, 88] on span at bounding box center [268, 92] width 20 height 16
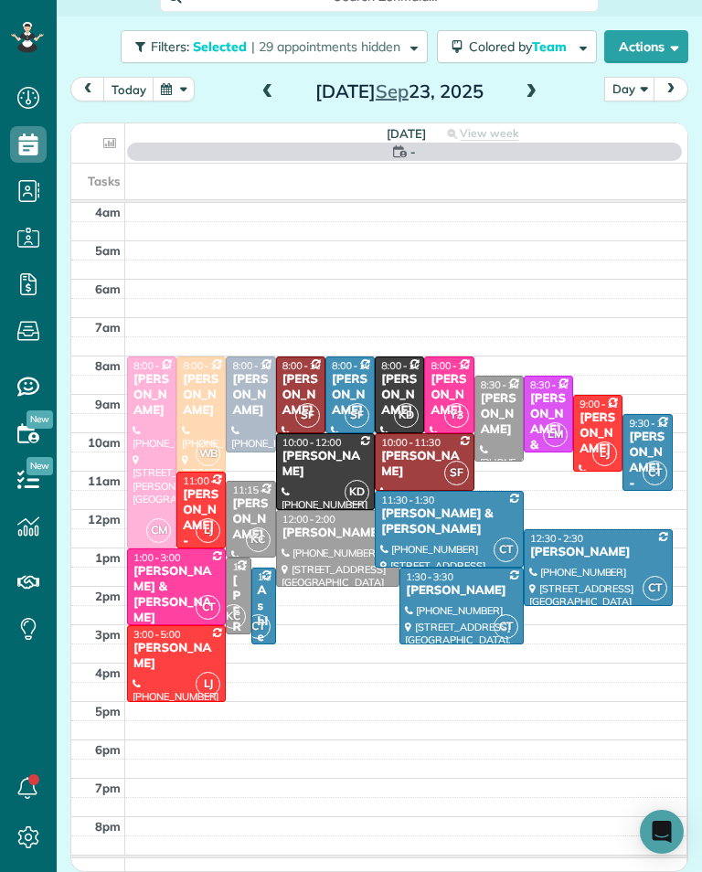
click at [270, 90] on span at bounding box center [268, 92] width 20 height 16
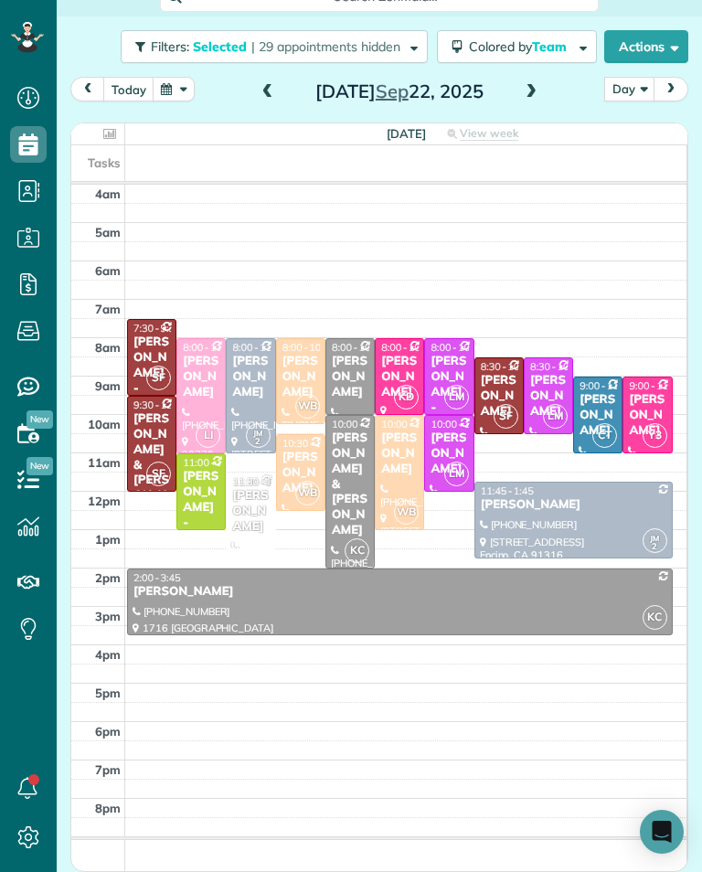
click at [270, 88] on span at bounding box center [268, 92] width 20 height 16
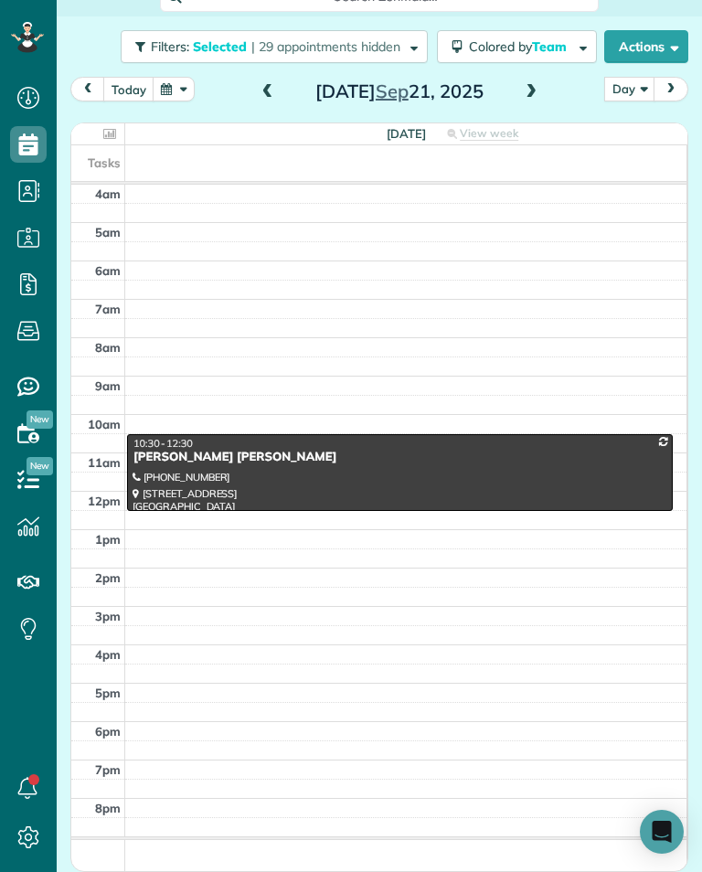
click at [275, 98] on span at bounding box center [268, 92] width 20 height 16
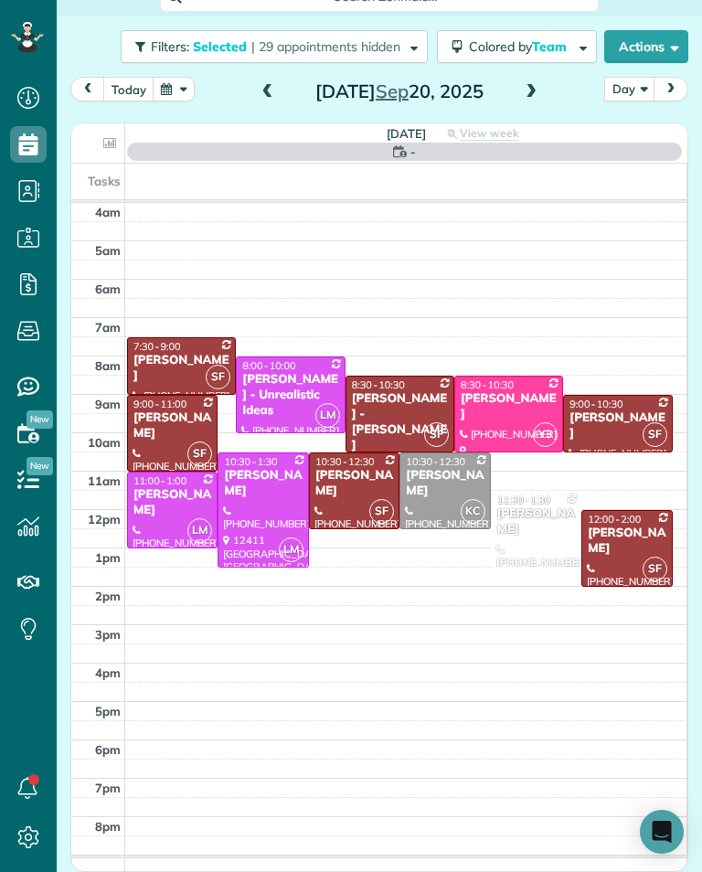
click at [258, 90] on span at bounding box center [268, 92] width 20 height 16
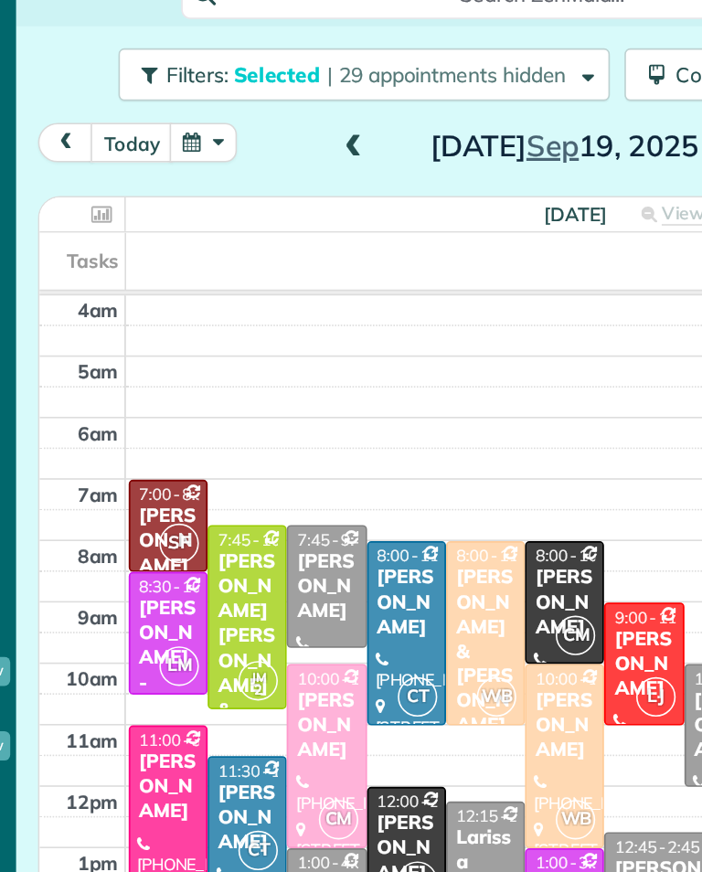
click at [258, 101] on span at bounding box center [268, 92] width 20 height 16
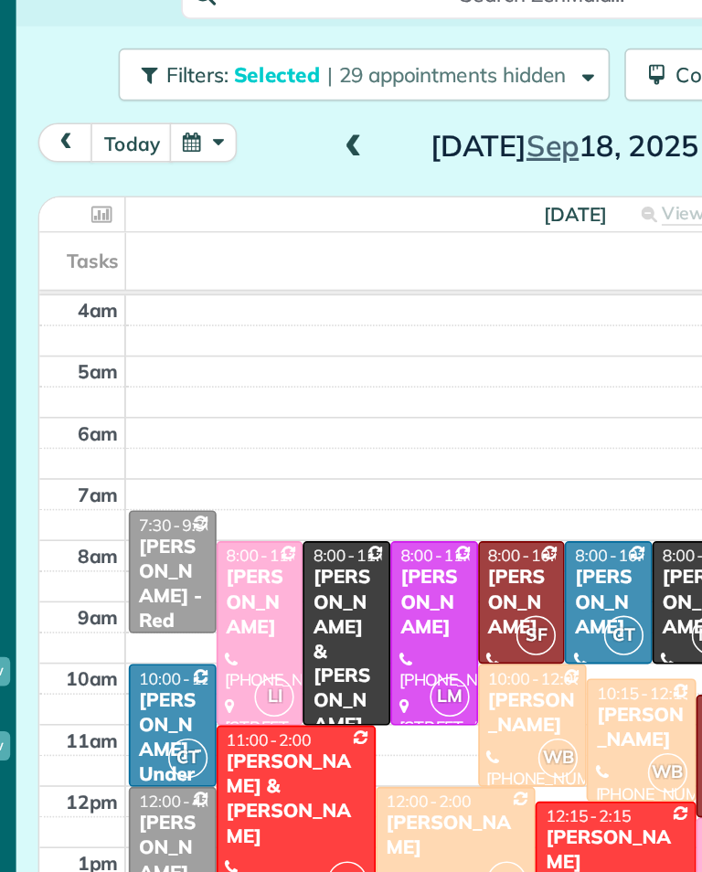
click at [258, 90] on span at bounding box center [268, 92] width 20 height 16
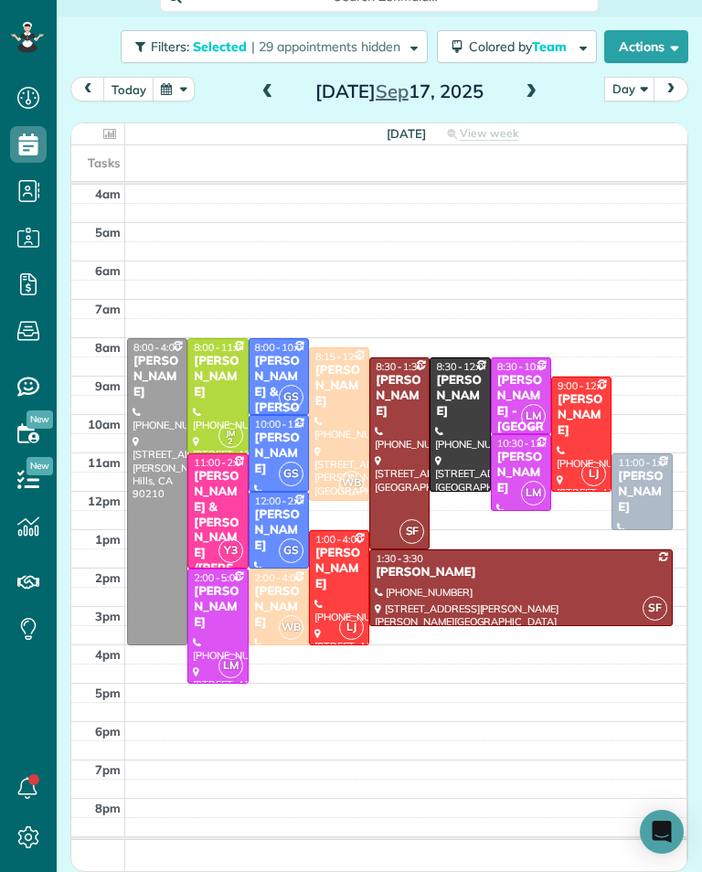
click at [259, 93] on span at bounding box center [268, 92] width 20 height 16
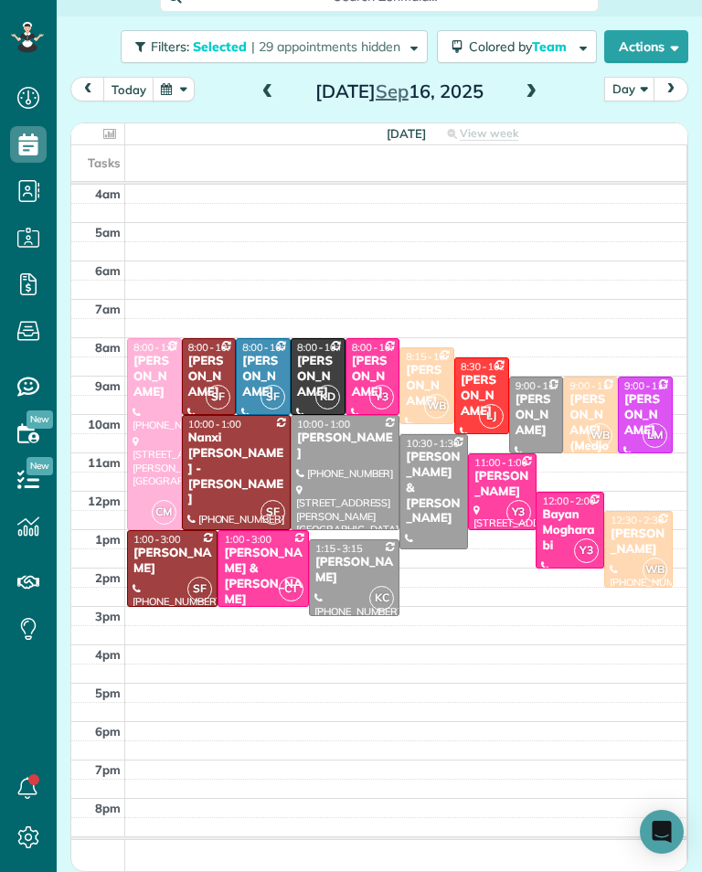
click at [284, 81] on div "Tuesday Sep 16, 2025" at bounding box center [399, 91] width 292 height 29
click at [272, 95] on span at bounding box center [268, 92] width 20 height 16
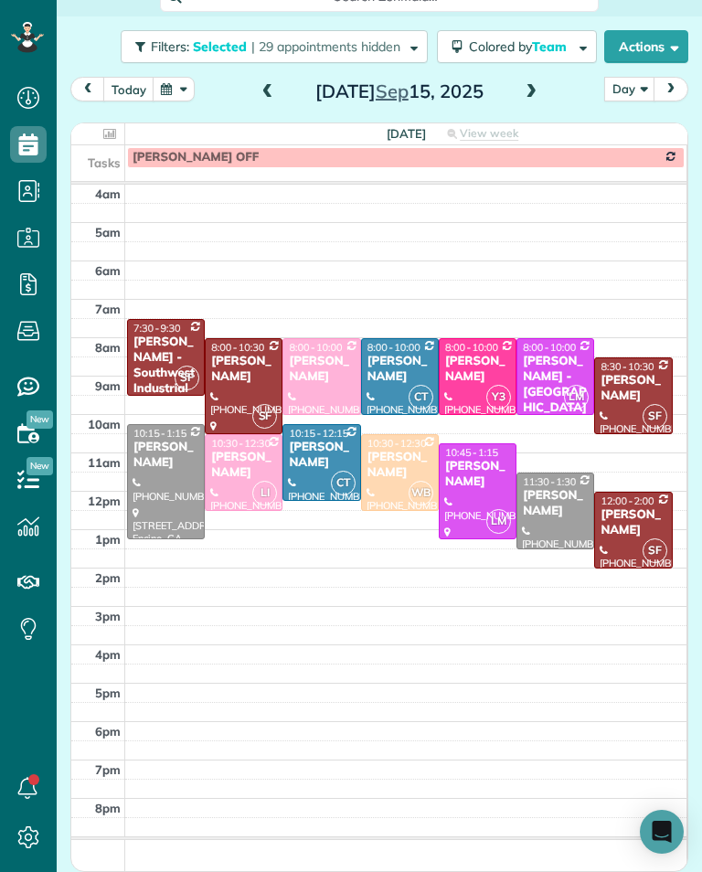
click at [266, 91] on span at bounding box center [268, 92] width 20 height 16
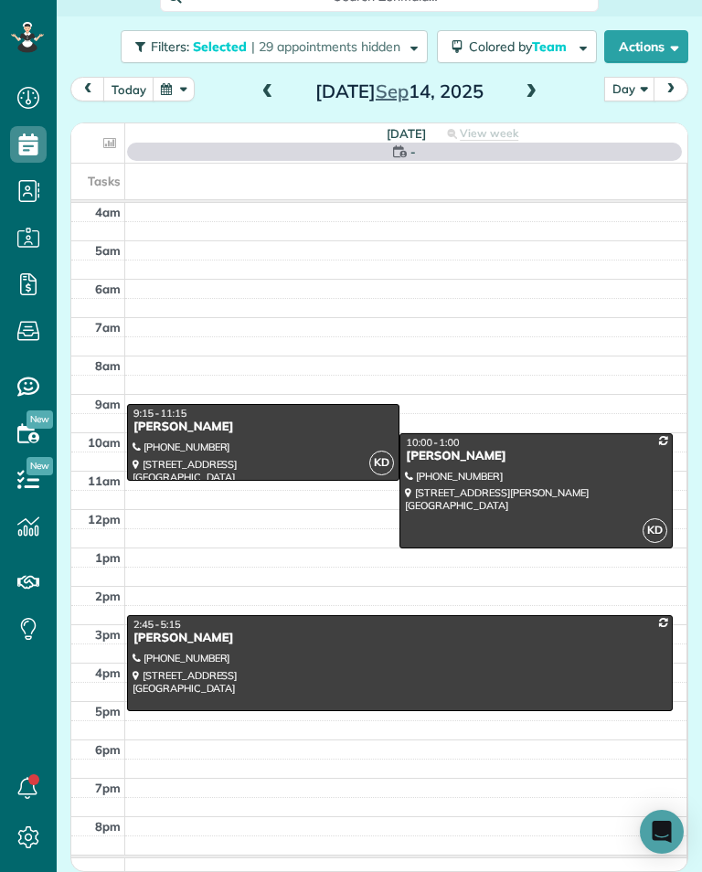
click at [271, 90] on span at bounding box center [268, 92] width 20 height 16
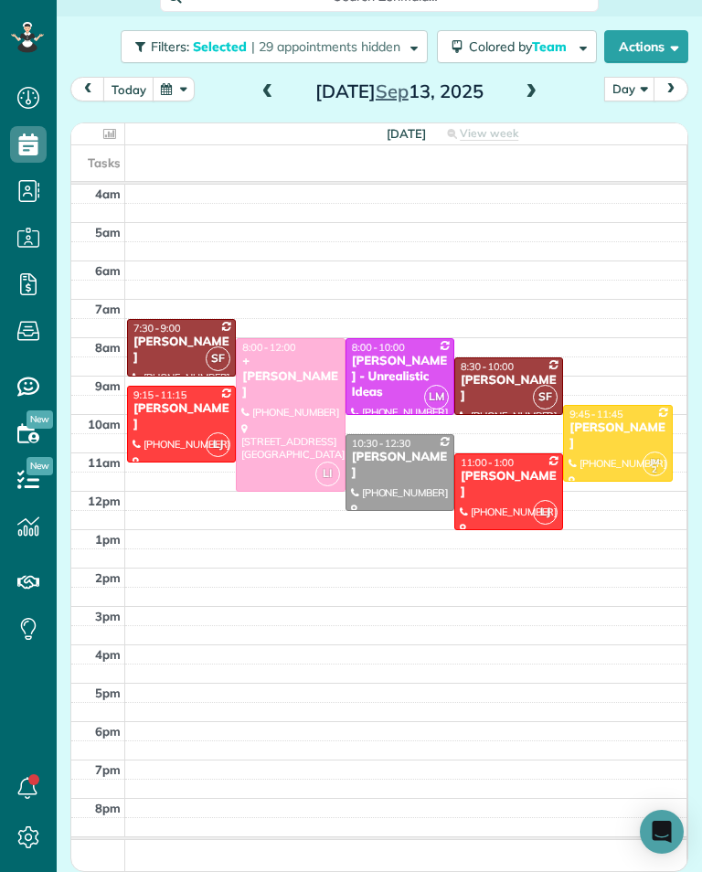
click at [275, 102] on span at bounding box center [268, 92] width 20 height 27
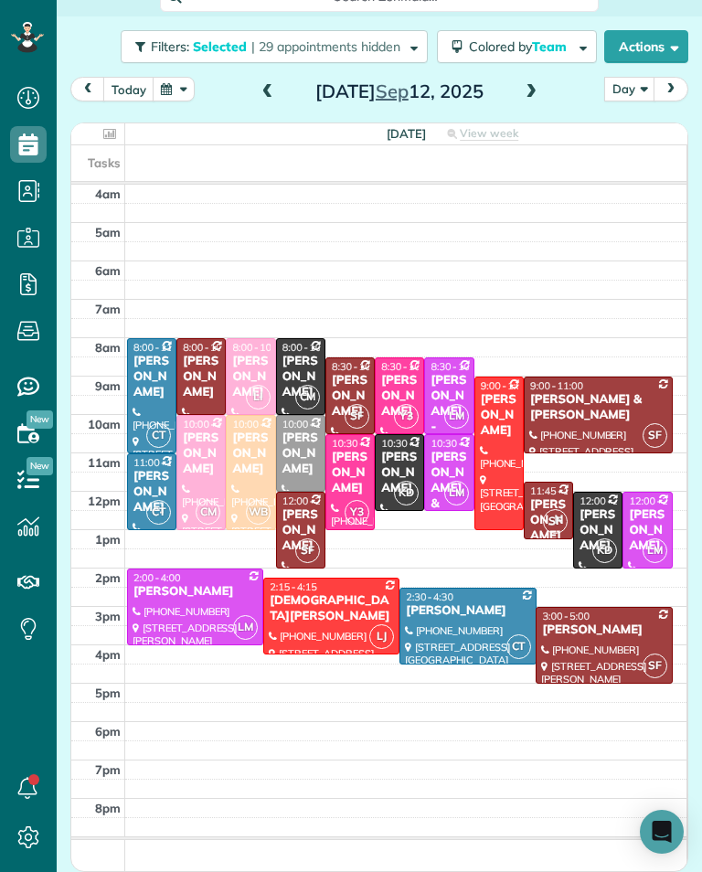
click at [272, 90] on span at bounding box center [268, 92] width 20 height 16
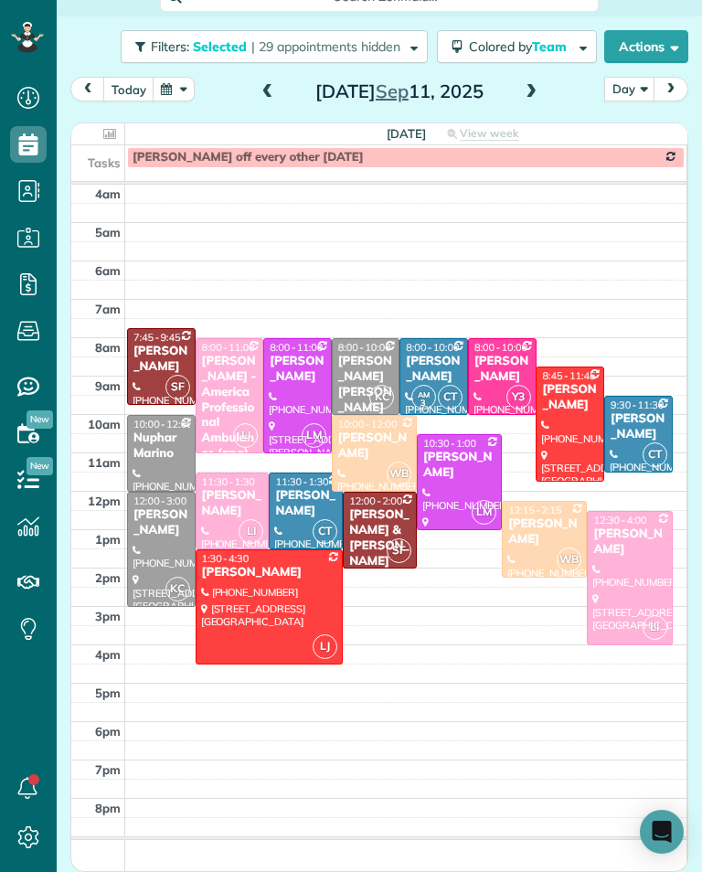
click at [282, 81] on div "Thursday Sep 11, 2025" at bounding box center [399, 91] width 292 height 29
click at [266, 90] on span at bounding box center [268, 92] width 20 height 16
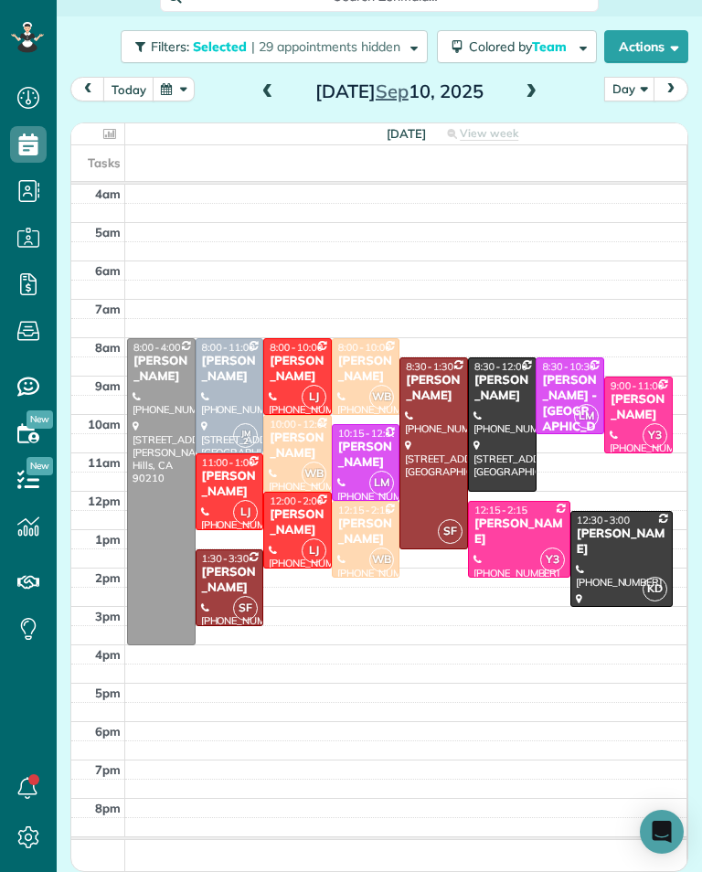
click at [272, 91] on span at bounding box center [268, 92] width 20 height 16
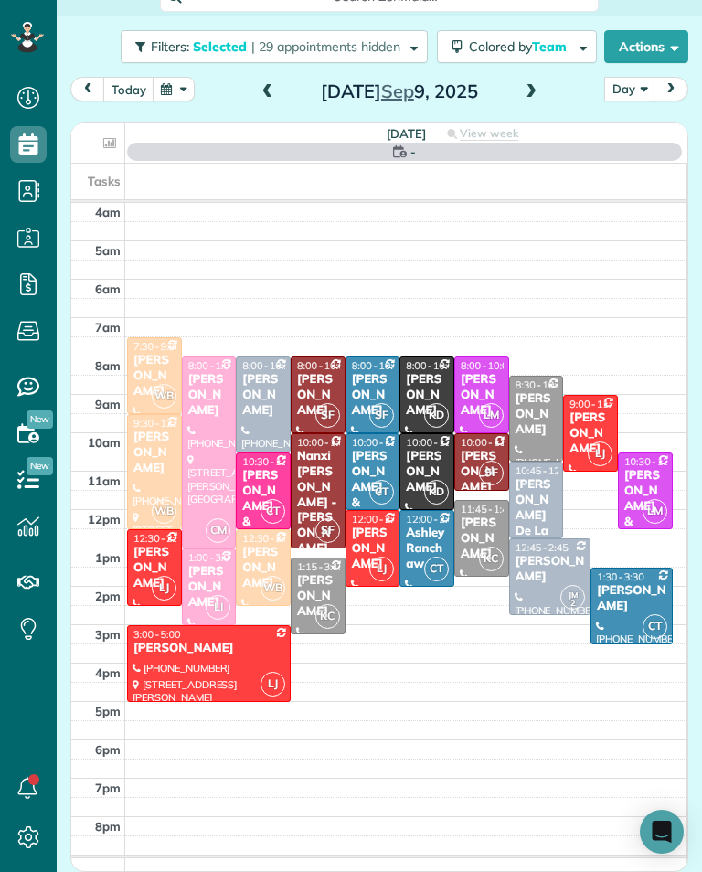
click at [273, 95] on span at bounding box center [268, 92] width 20 height 16
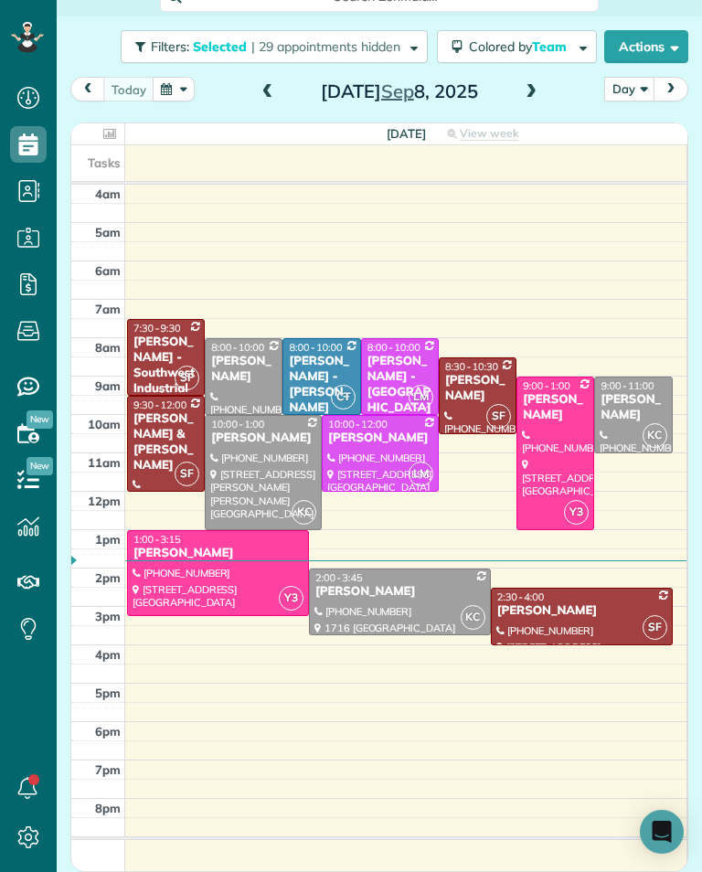
click at [527, 98] on span at bounding box center [531, 92] width 20 height 16
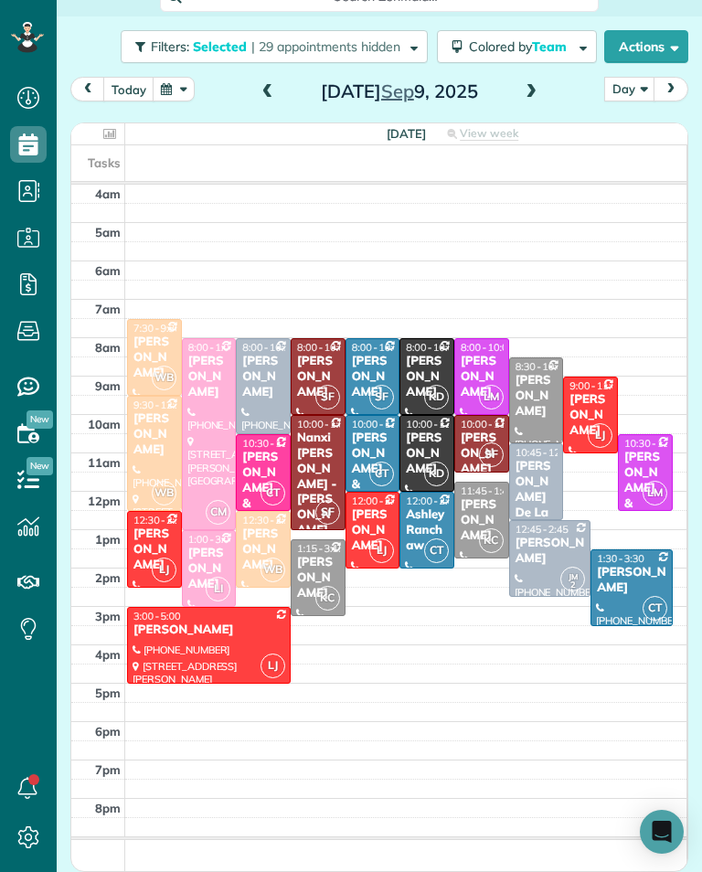
click at [534, 93] on span at bounding box center [531, 92] width 20 height 16
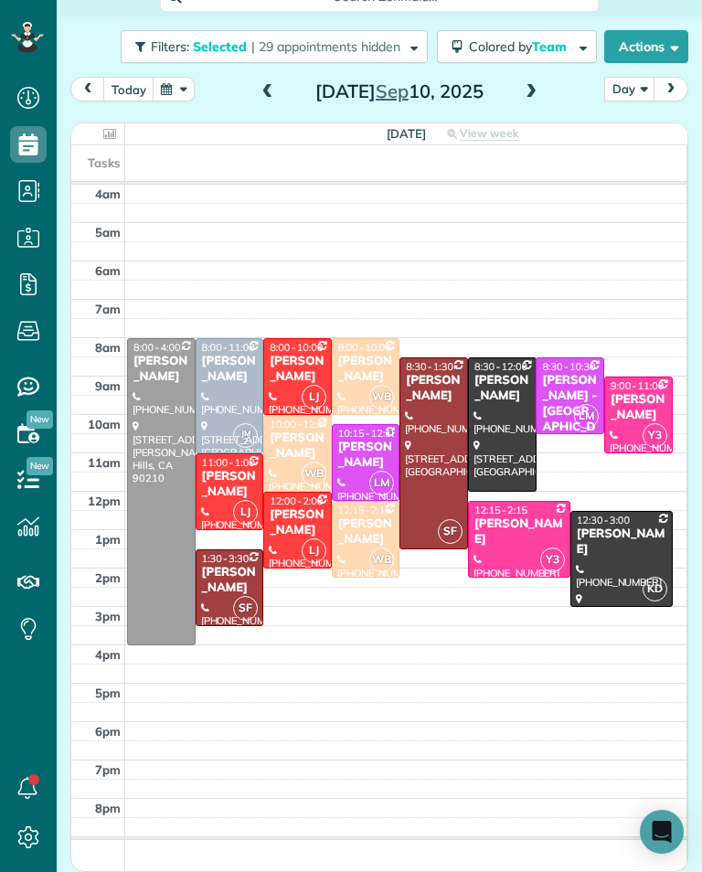
click at [526, 97] on span at bounding box center [531, 92] width 20 height 16
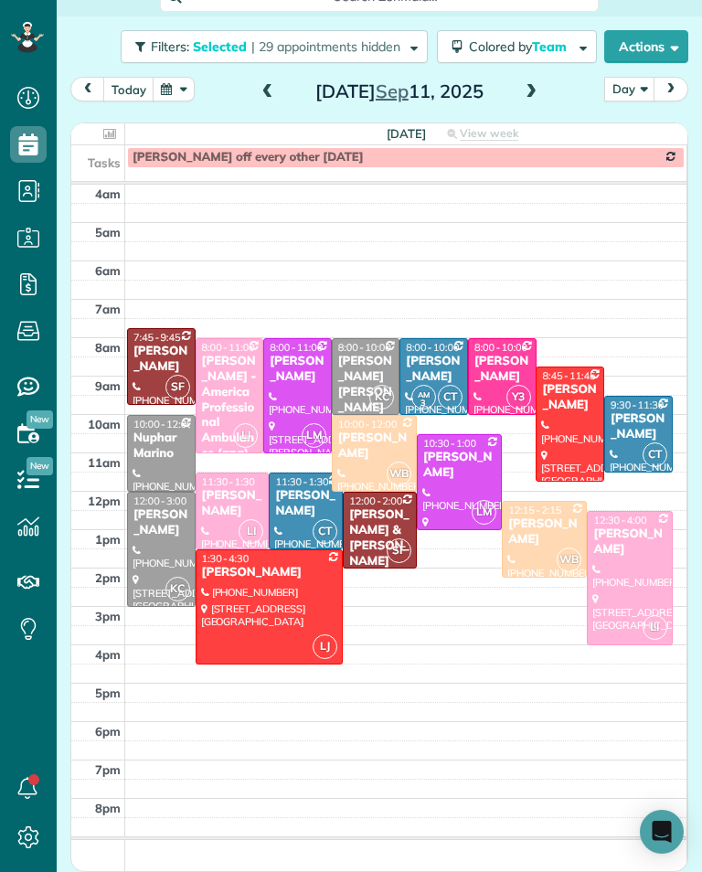
click at [527, 92] on span at bounding box center [531, 92] width 20 height 16
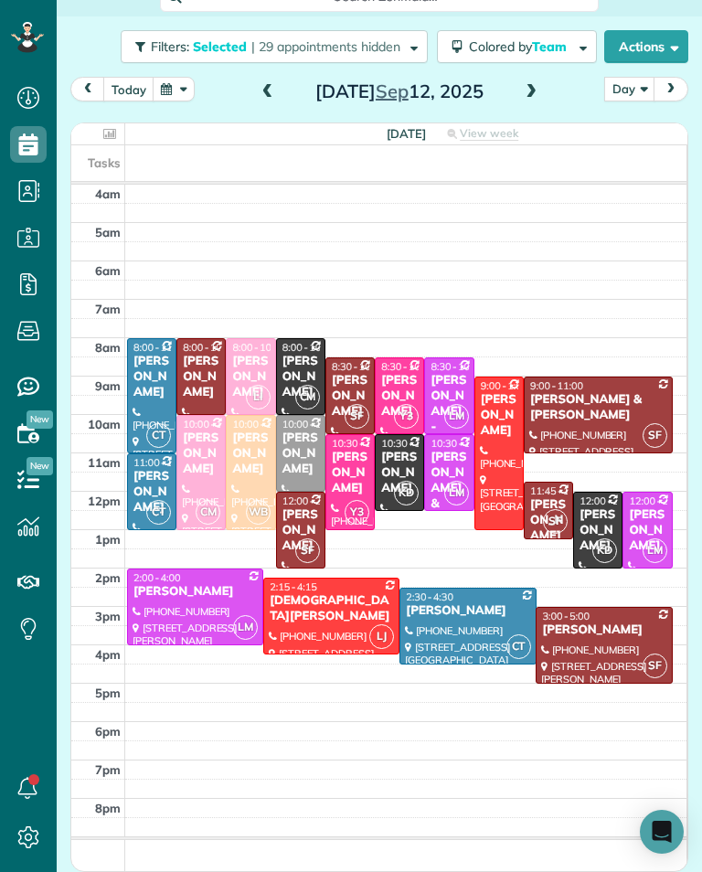
click at [655, 666] on span "SF" at bounding box center [654, 665] width 25 height 25
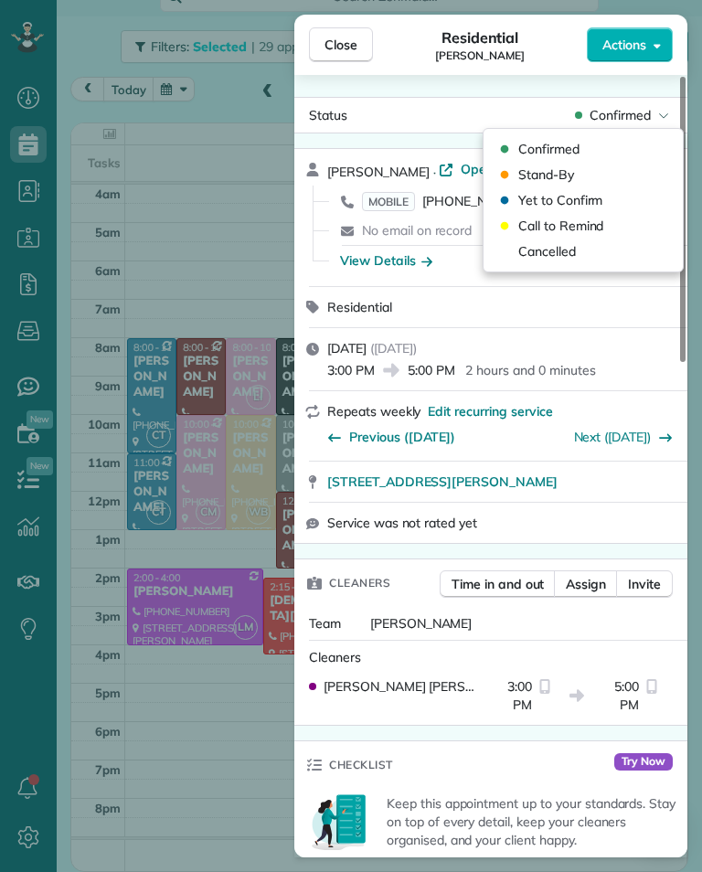
click at [594, 251] on div "Cancelled" at bounding box center [583, 252] width 185 height 26
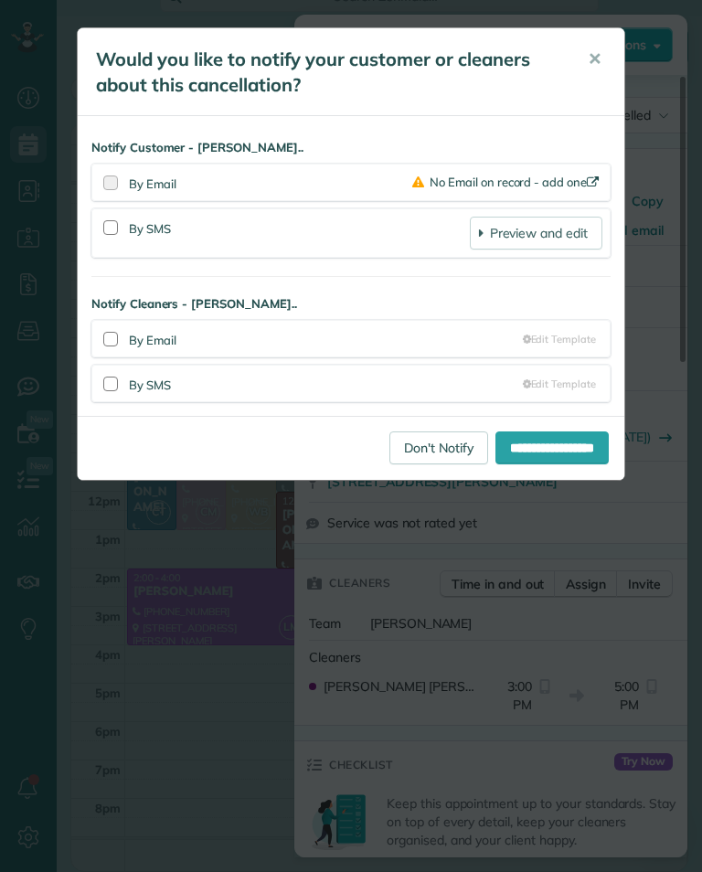
click at [421, 449] on link "Don't Notify" at bounding box center [438, 447] width 99 height 33
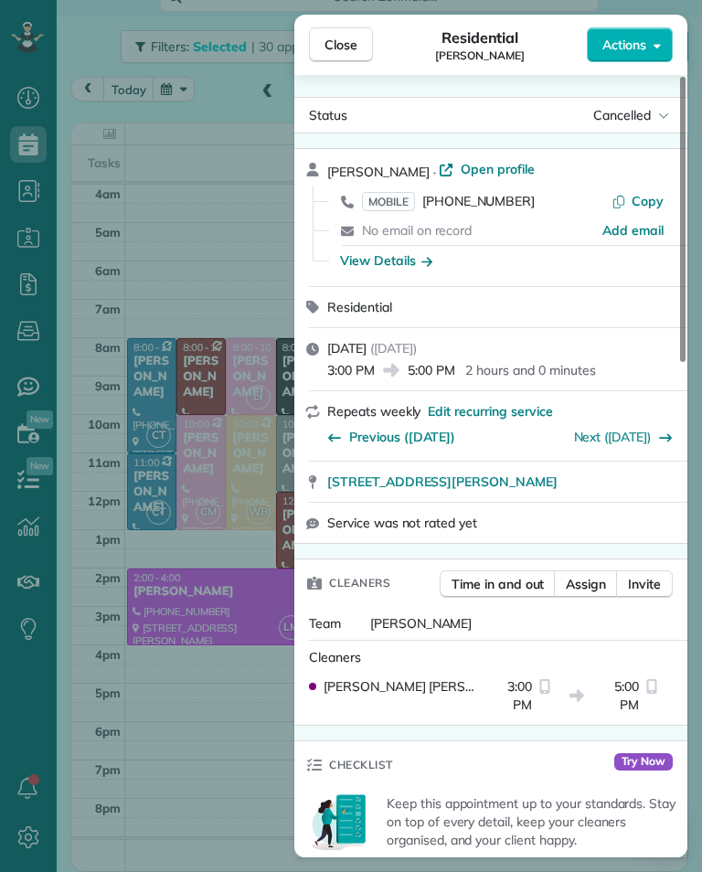
click at [345, 47] on span "Close" at bounding box center [340, 45] width 33 height 18
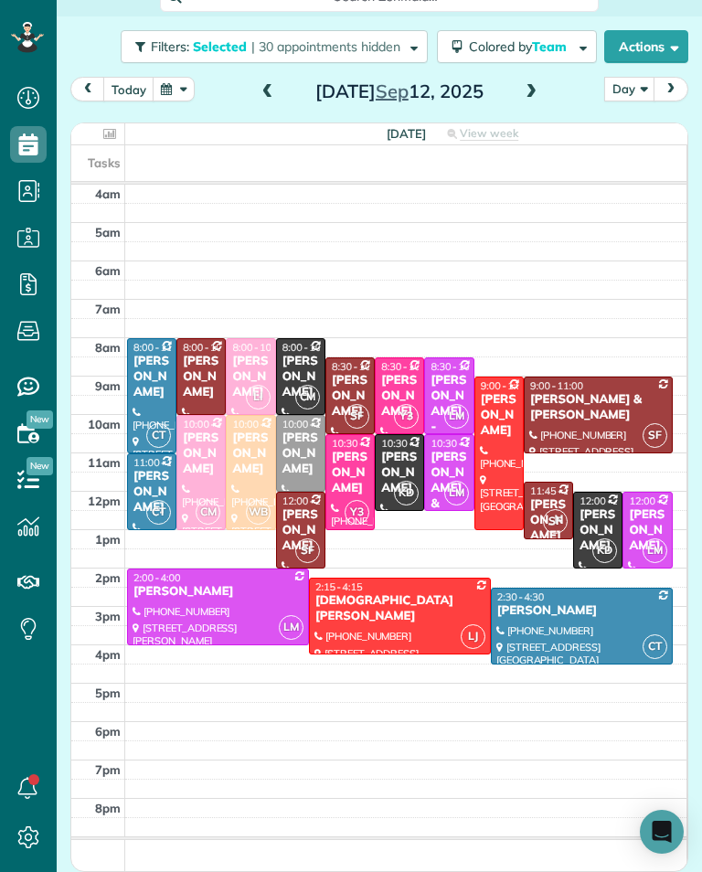
click at [261, 104] on span at bounding box center [268, 92] width 20 height 27
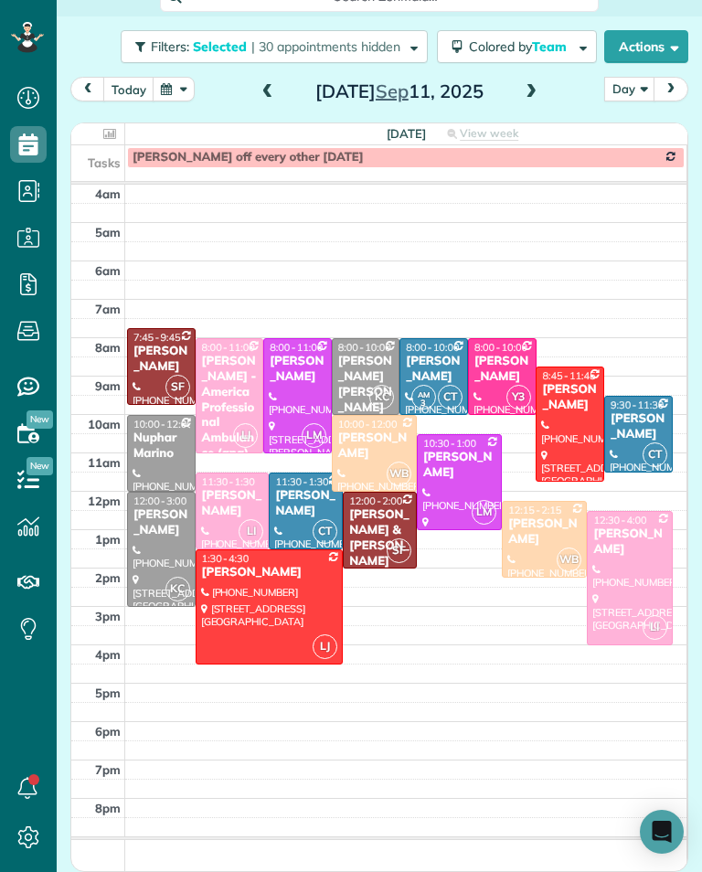
click at [267, 91] on span at bounding box center [268, 92] width 20 height 16
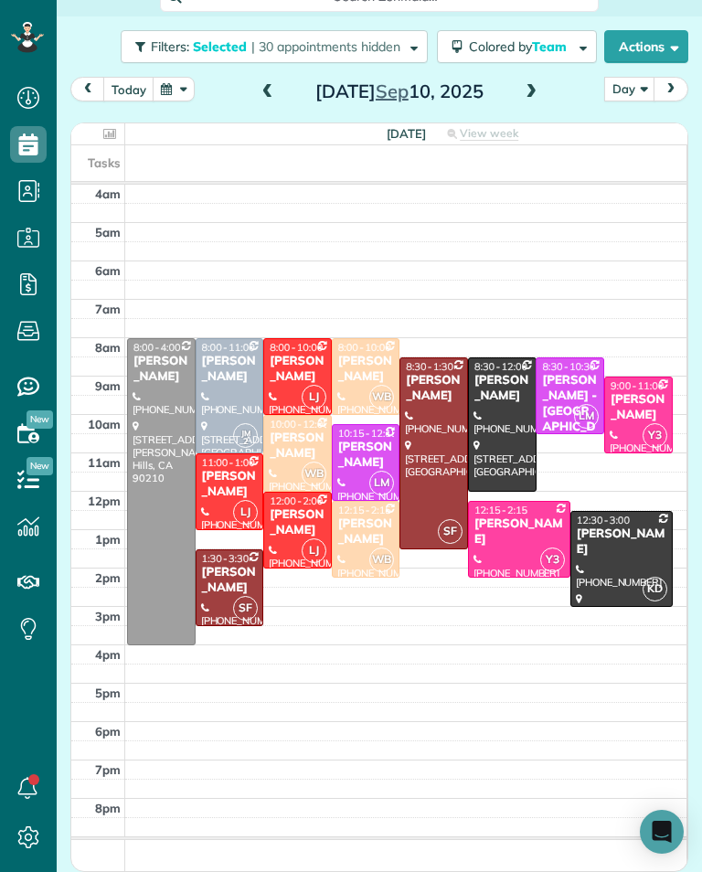
click at [267, 96] on span at bounding box center [268, 92] width 20 height 16
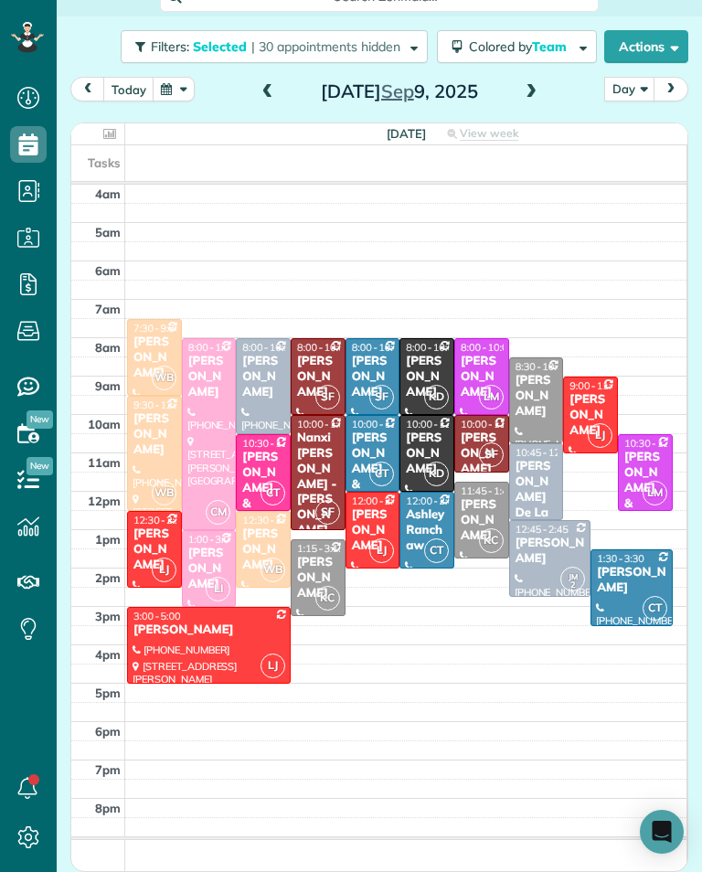
scroll to position [900, 57]
click at [323, 560] on div "Mark Ransom" at bounding box center [318, 578] width 44 height 47
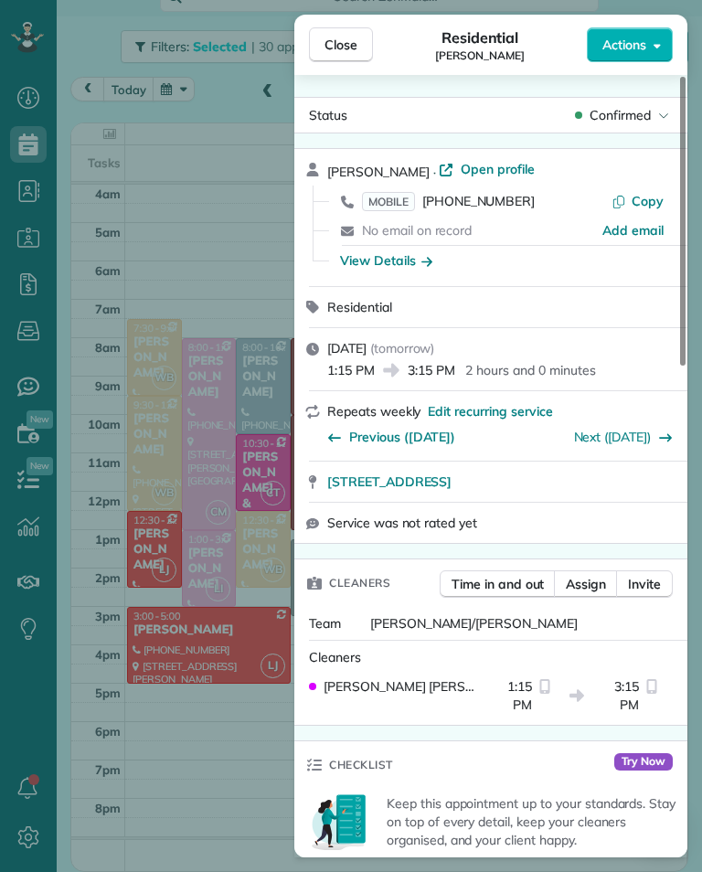
scroll to position [900, 57]
click at [179, 752] on div "Close Residential Mark Ransom Actions Status Confirmed Mark Ransom · Open profi…" at bounding box center [351, 436] width 702 height 872
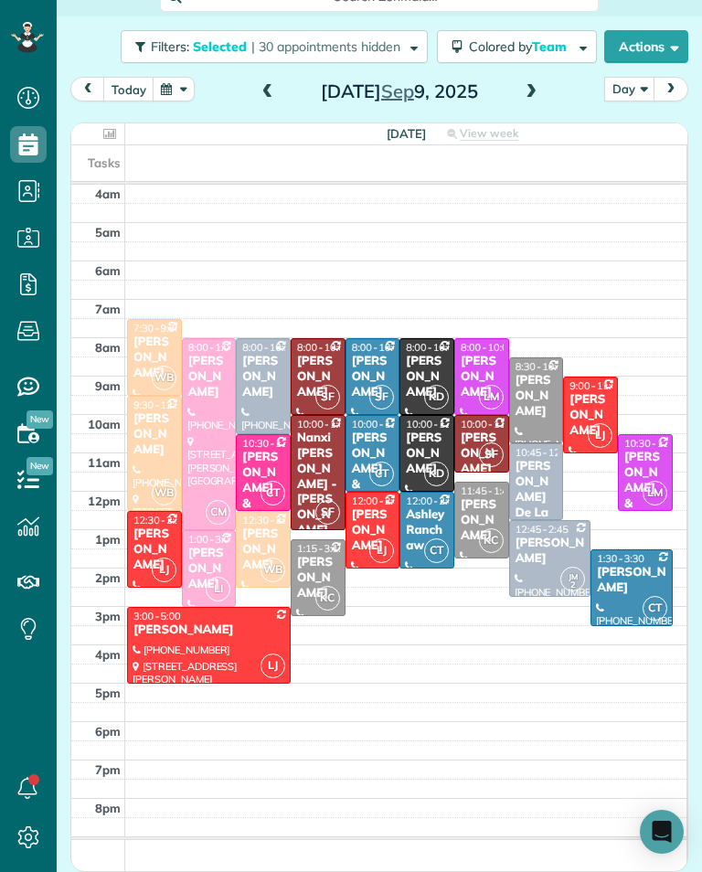
click at [345, 47] on span "| 30 appointments hidden" at bounding box center [325, 46] width 149 height 16
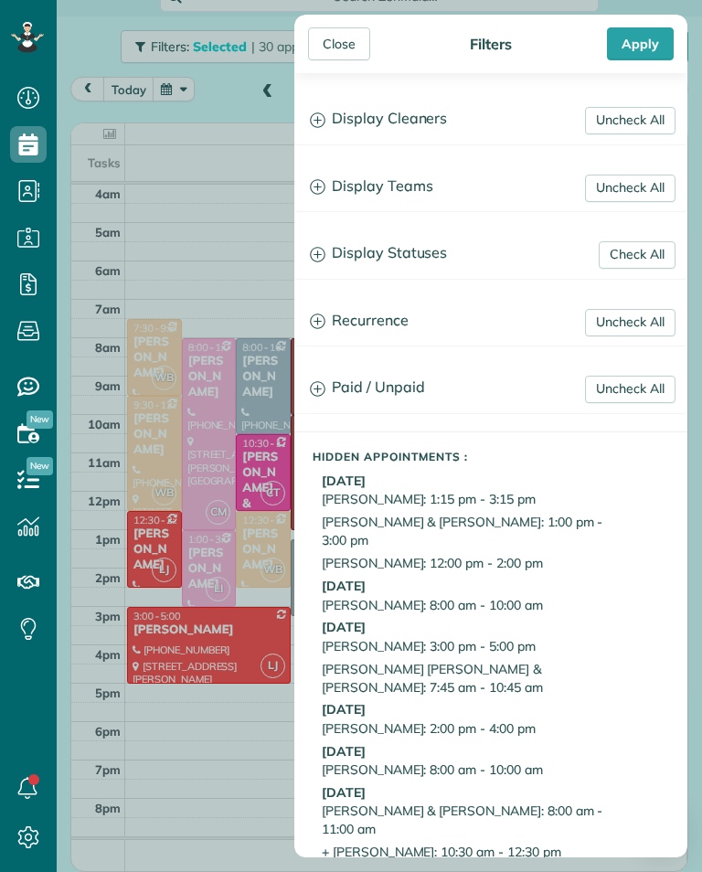
click at [267, 281] on div "Close Filters Apply Uncheck All Display Cleaners Gilma Sante Johanna Martinez K…" at bounding box center [351, 436] width 702 height 872
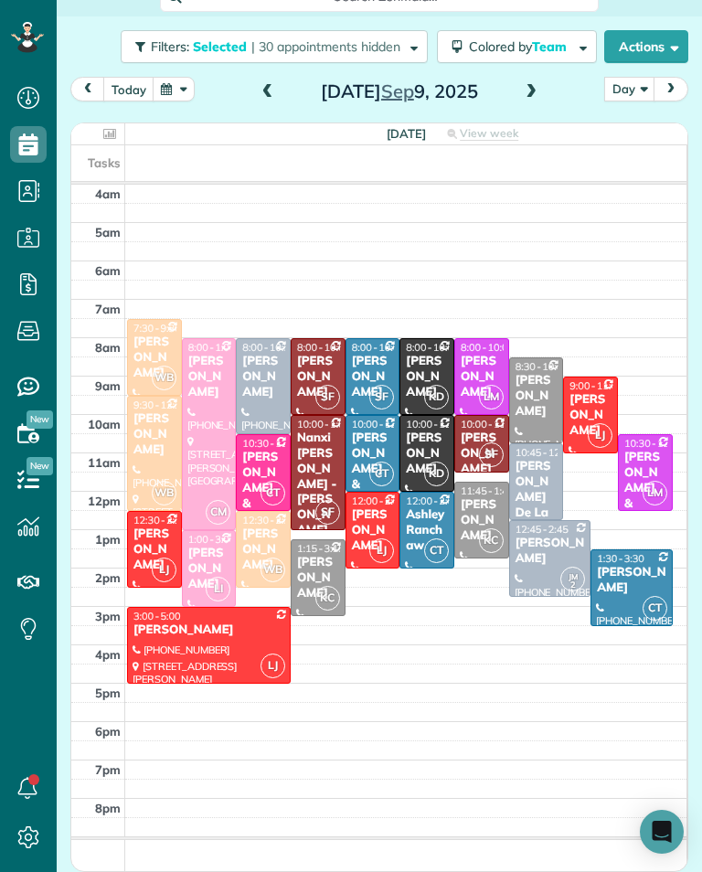
click at [253, 463] on div "Daniel & Kathy Mellitz" at bounding box center [263, 504] width 44 height 108
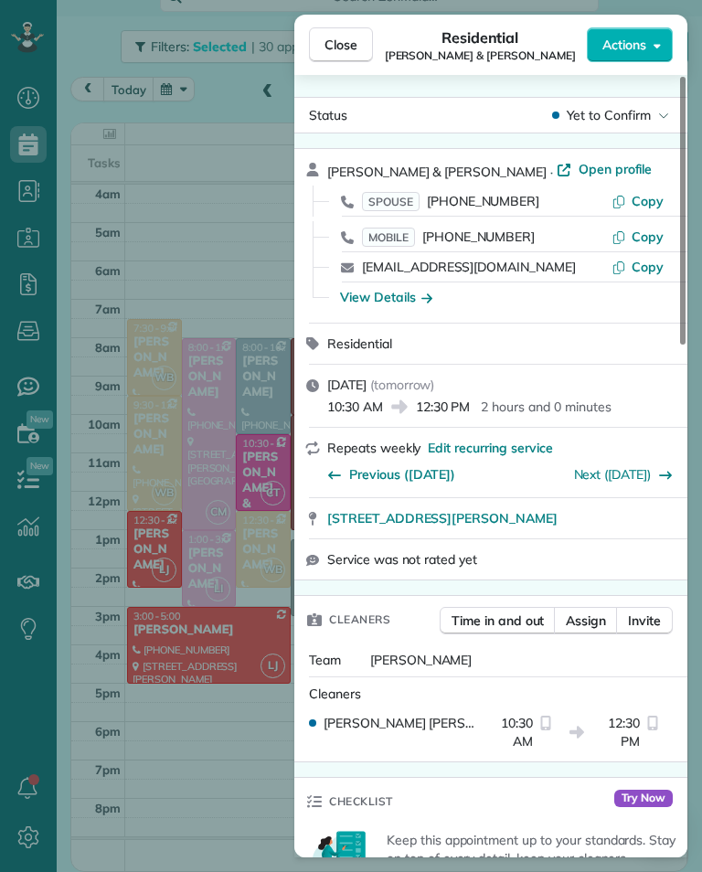
scroll to position [900, 57]
click at [232, 253] on div "Close Residential Daniel & Kathy Mellitz Actions Status Yet to Confirm Daniel &…" at bounding box center [351, 436] width 702 height 872
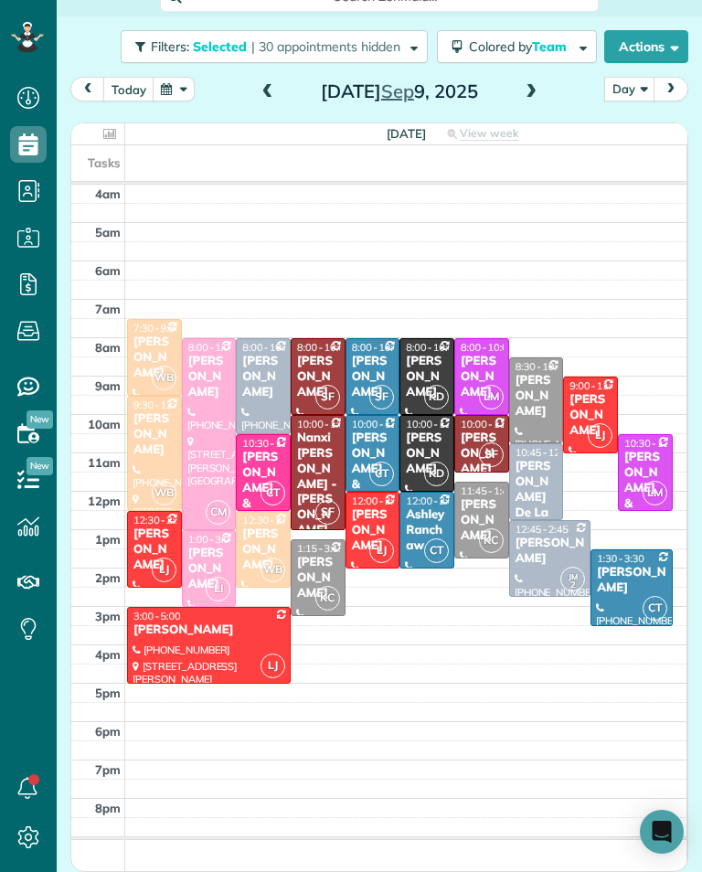
click at [303, 562] on div "Mark Ransom" at bounding box center [318, 578] width 44 height 47
